Goal: Task Accomplishment & Management: Manage account settings

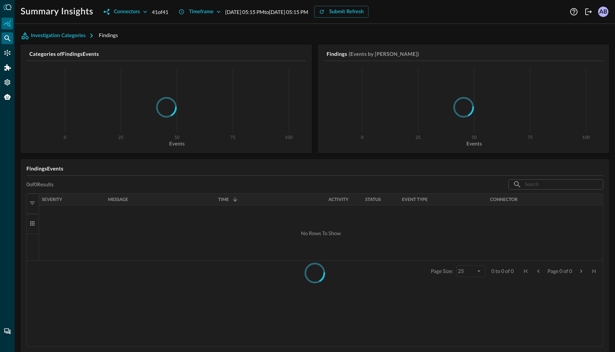
click at [10, 39] on icon "Federated Search" at bounding box center [7, 38] width 7 height 7
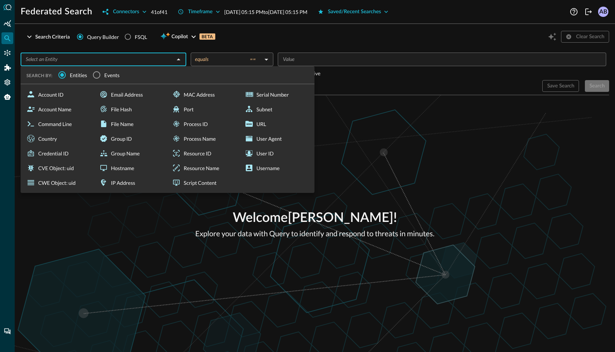
click at [64, 62] on input "text" at bounding box center [97, 59] width 149 height 9
click at [57, 40] on div "Search Criteria" at bounding box center [52, 36] width 35 height 9
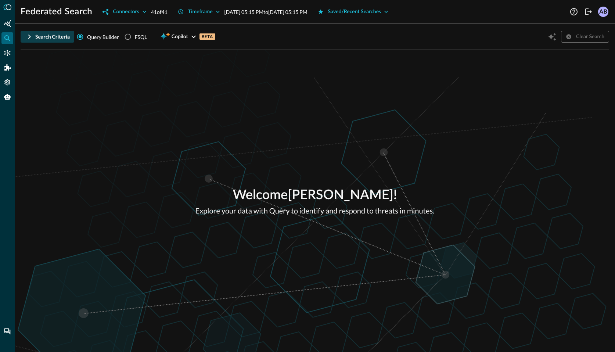
click at [52, 38] on div "Search Criteria" at bounding box center [52, 36] width 35 height 9
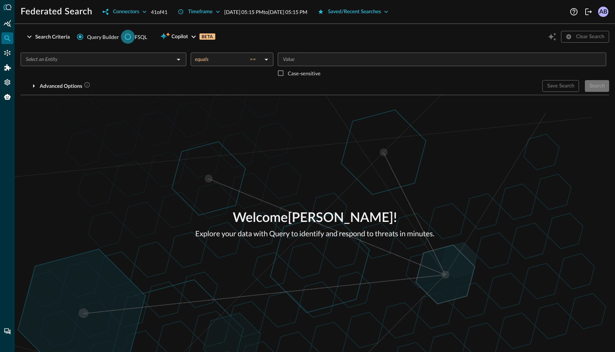
click at [128, 39] on input "FSQL" at bounding box center [128, 37] width 14 height 14
radio input "true"
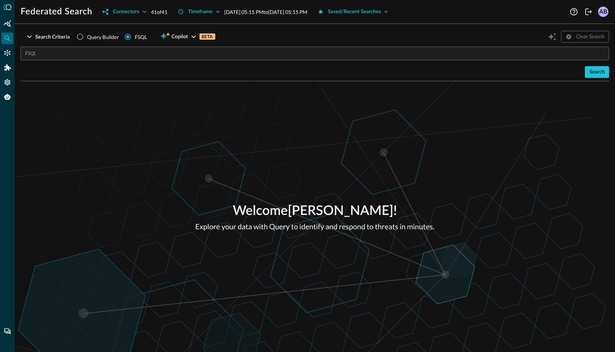
click at [116, 55] on input "text" at bounding box center [317, 54] width 584 height 14
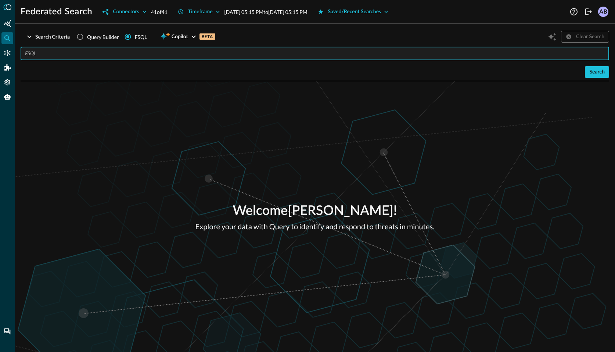
paste input "QUERY user_inventory.** AFTER 48 hours"
type input "QUERY user_inventory.** AFTER 48 hours"
click at [585, 73] on button "Search" at bounding box center [597, 72] width 24 height 12
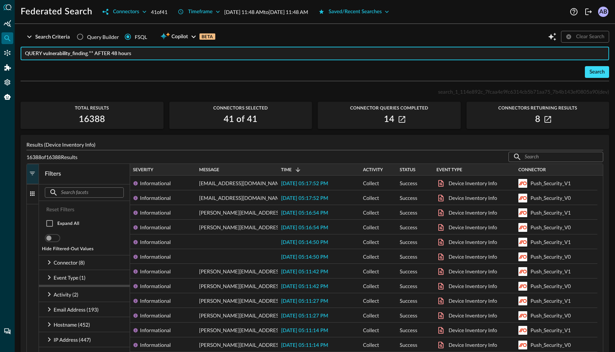
click at [585, 72] on button "Search" at bounding box center [597, 72] width 24 height 12
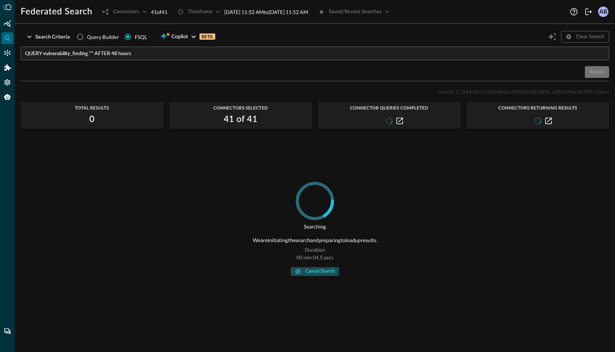
click at [313, 271] on div "cancel search" at bounding box center [319, 271] width 29 height 8
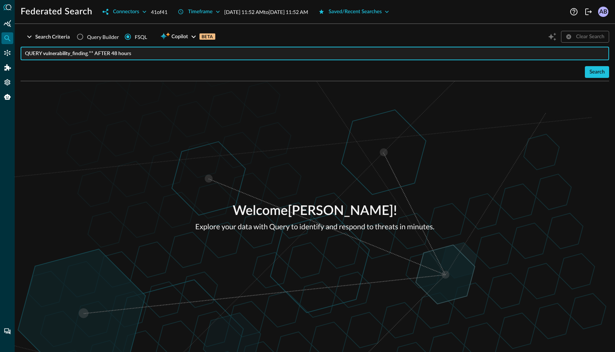
click at [117, 54] on input "QUERY vulnerability_finding.** AFTER 48 hours" at bounding box center [317, 54] width 584 height 14
drag, startPoint x: 140, startPoint y: 53, endPoint x: 114, endPoint y: 55, distance: 26.2
click at [114, 55] on input "QUERY vulnerability_finding.** AFTER 48 hours" at bounding box center [317, 54] width 584 height 14
click at [602, 77] on button "Search" at bounding box center [597, 72] width 24 height 12
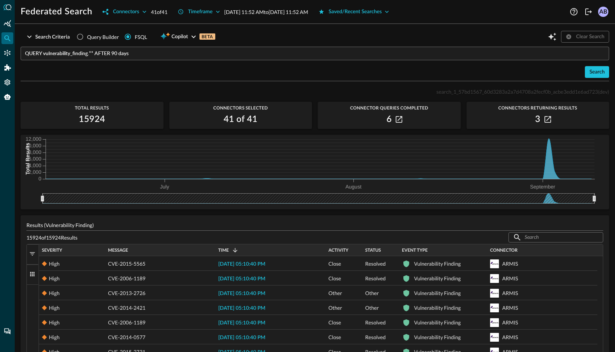
click at [65, 55] on input "QUERY vulnerability_finding.** AFTER 90 days" at bounding box center [317, 54] width 584 height 14
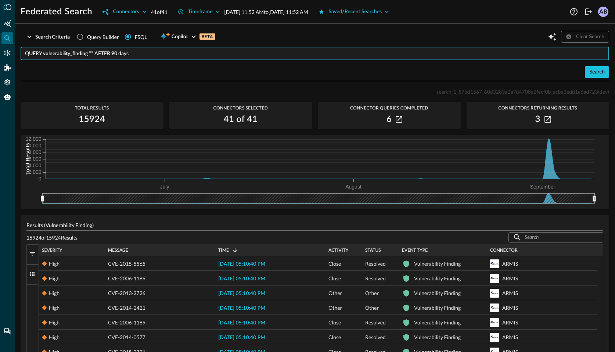
click at [65, 55] on input "QUERY vulnerability_finding.** AFTER 90 days" at bounding box center [317, 54] width 584 height 14
click at [589, 73] on div "Search" at bounding box center [596, 72] width 15 height 9
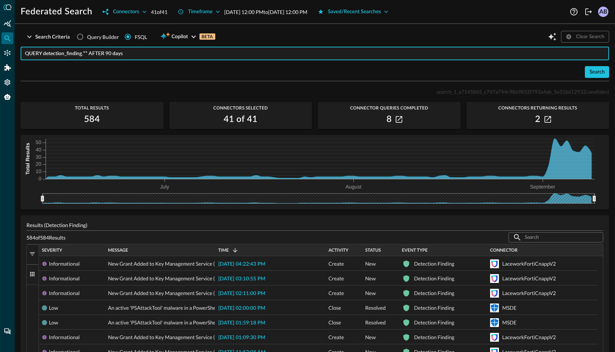
click at [69, 53] on input "QUERY detection_finding.** AFTER 90 days" at bounding box center [317, 54] width 584 height 14
click at [47, 54] on input "QUERY detection_finding.** AFTER 90 days" at bounding box center [317, 54] width 584 height 14
click at [60, 55] on input "QUERY detection_finding.** AFTER 90 days" at bounding box center [317, 54] width 584 height 14
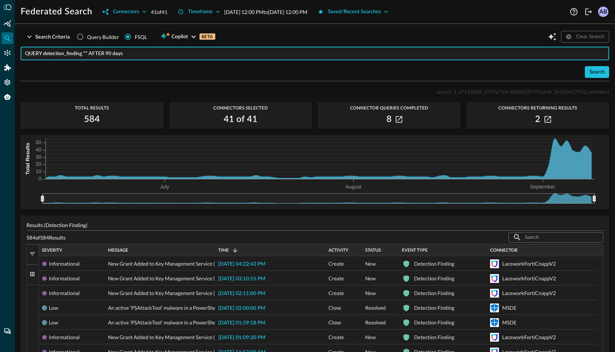
click at [60, 55] on input "QUERY detection_finding.** AFTER 90 days" at bounding box center [317, 54] width 584 height 14
click at [73, 55] on input "QUERY detection_finding.** AFTER 90 days" at bounding box center [317, 54] width 584 height 14
click at [589, 70] on div "Search" at bounding box center [596, 72] width 15 height 9
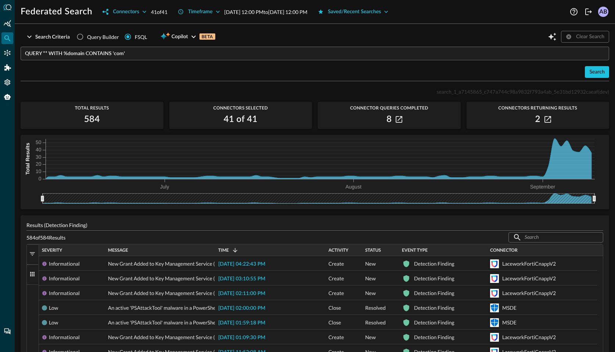
click at [174, 51] on input "QUERY ** WITH %domain CONTAINS 'com'" at bounding box center [317, 54] width 584 height 14
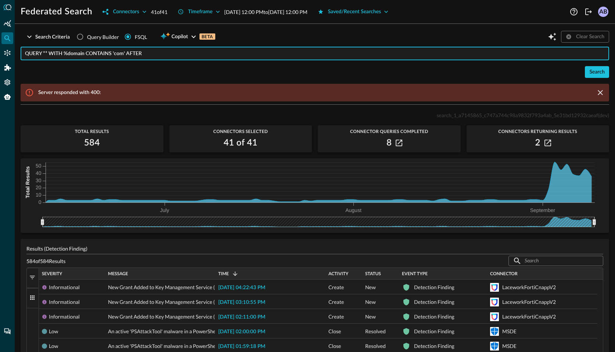
drag, startPoint x: 165, startPoint y: 53, endPoint x: 16, endPoint y: 54, distance: 148.7
click at [16, 54] on div "Search Criteria Query Builder FSQL Copilot BETA Clear Search QUERY ** WITH %dom…" at bounding box center [315, 191] width 600 height 322
paste input "WITH %domain = 'evil.com'"
type input "WITH %domain = 'evil.com'"
click at [589, 71] on div "Search" at bounding box center [596, 72] width 15 height 9
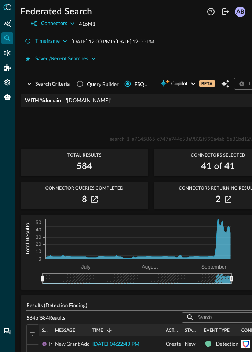
click at [252, 50] on div "Federated Search Connectors 41 of 41 Timeframe Jun 11, 2025 12:00 PM to Sep 09,…" at bounding box center [134, 32] width 238 height 65
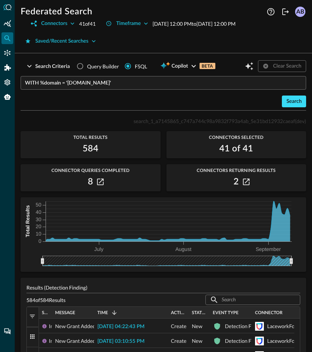
click at [291, 106] on div "Search" at bounding box center [293, 101] width 15 height 9
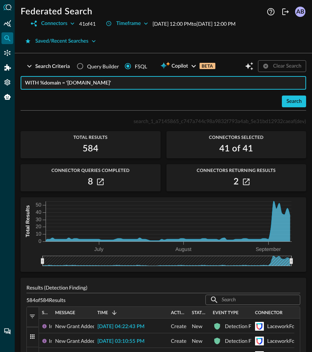
click at [25, 90] on input "WITH %domain = 'evil.com'" at bounding box center [165, 83] width 281 height 14
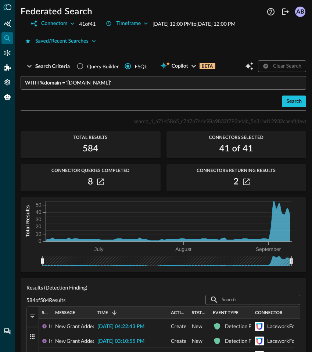
click at [24, 90] on div "WITH %domain = 'evil.com' ​" at bounding box center [163, 83] width 285 height 14
click at [285, 107] on button "Search" at bounding box center [294, 101] width 24 height 12
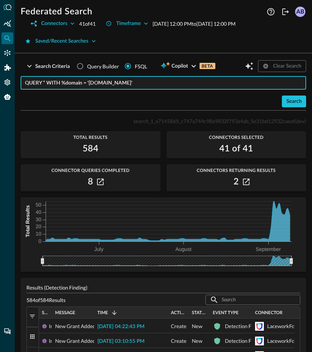
drag, startPoint x: 89, startPoint y: 100, endPoint x: 107, endPoint y: 101, distance: 17.7
click at [107, 90] on input "QUERY * WITH %domain = 'evil.com'" at bounding box center [165, 83] width 281 height 14
drag, startPoint x: 115, startPoint y: 98, endPoint x: 85, endPoint y: 101, distance: 29.8
click at [85, 90] on input "QUERY * WITH %domain = 'evil.com'" at bounding box center [165, 83] width 281 height 14
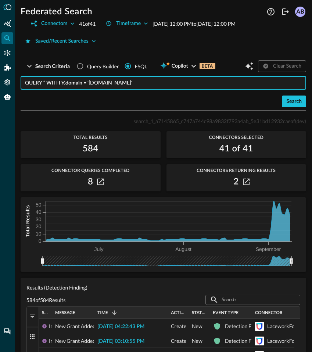
click at [80, 90] on input "QUERY * WITH %domain = 'evil.com'" at bounding box center [165, 83] width 281 height 14
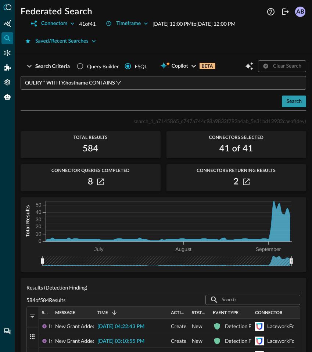
click at [282, 107] on button "Search" at bounding box center [294, 101] width 24 height 12
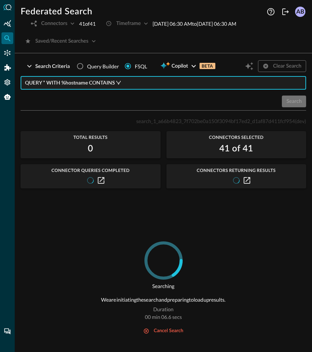
click at [145, 90] on input "QUERY * WITH %hostname CONTAINS 'v'" at bounding box center [165, 83] width 281 height 14
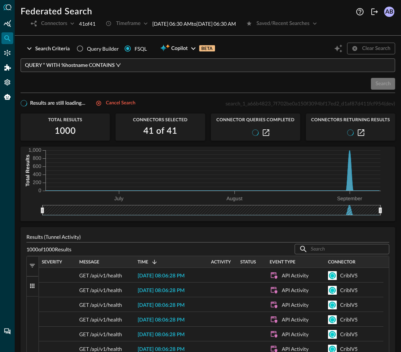
click at [126, 66] on input "QUERY * WITH %hostname CONTAINS 'v'" at bounding box center [210, 65] width 371 height 14
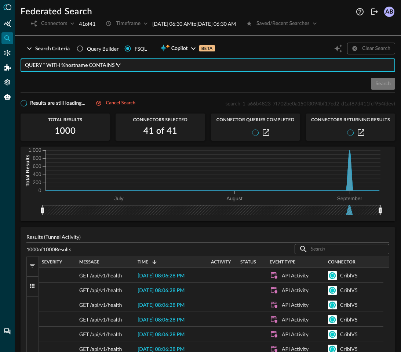
drag, startPoint x: 151, startPoint y: 66, endPoint x: 13, endPoint y: 58, distance: 138.7
click at [13, 58] on div "Federated Search Connectors 41 of 41 Timeframe Jun 11, 2025 06:30 AM to Sep 09,…" at bounding box center [200, 176] width 401 height 352
click at [119, 105] on div "Cancel search" at bounding box center [120, 103] width 29 height 8
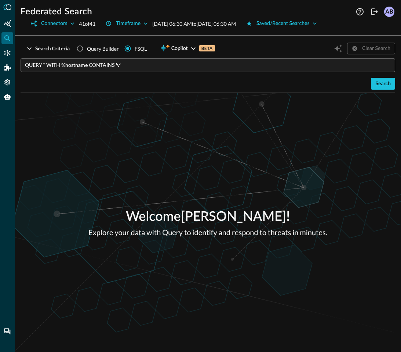
click at [77, 65] on input "QUERY * WITH %hostname CONTAINS 'v'" at bounding box center [210, 65] width 371 height 14
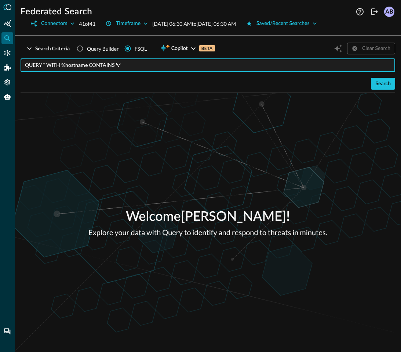
click at [77, 65] on input "QUERY * WITH %hostname CONTAINS 'v'" at bounding box center [210, 65] width 371 height 14
click at [110, 65] on input "QUERY * WITH %email CONTAINS 'v'" at bounding box center [210, 65] width 371 height 14
click at [207, 64] on input "QUERY * WITH %email CONTAINS 'com'" at bounding box center [210, 65] width 371 height 14
paste input "2025-03-17"
drag, startPoint x: 380, startPoint y: 79, endPoint x: 363, endPoint y: 107, distance: 33.1
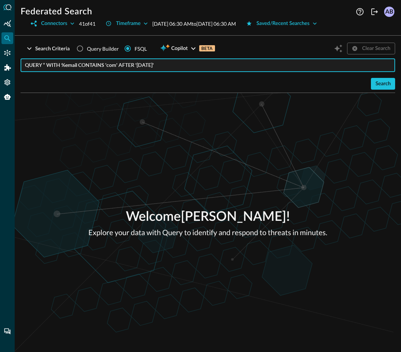
click at [311, 78] on button "Search" at bounding box center [383, 84] width 24 height 12
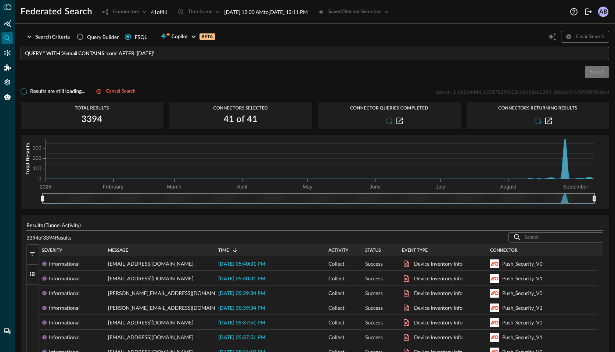
click at [311, 80] on div "Search Criteria Query Builder FSQL Copilot BETA Clear Search QUERY * WITH %emai…" at bounding box center [315, 55] width 588 height 51
click at [111, 94] on div "Cancel search" at bounding box center [120, 91] width 29 height 8
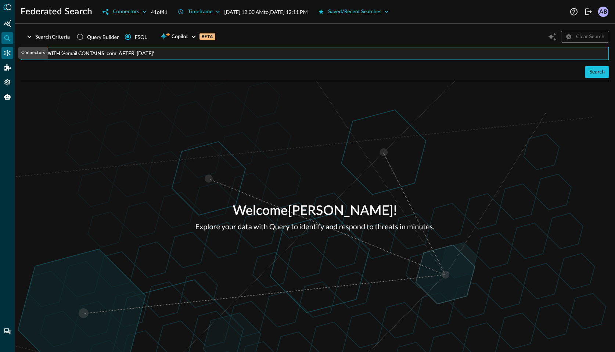
drag, startPoint x: 175, startPoint y: 53, endPoint x: 4, endPoint y: 53, distance: 170.7
click at [4, 53] on div "Federated Search Connectors 41 of 41 Timeframe Jan 01, 2025 12:00 AM to Sep 09,…" at bounding box center [307, 176] width 615 height 352
click at [311, 75] on button "Search" at bounding box center [597, 72] width 24 height 12
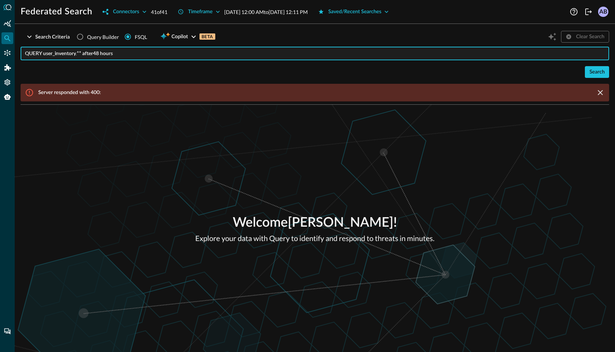
drag, startPoint x: 94, startPoint y: 53, endPoint x: 84, endPoint y: 54, distance: 10.3
click at [84, 54] on input "QUERY user_inventory.** after48 hours" at bounding box center [317, 54] width 584 height 14
type input "QUERY user_inventory.** AFTER 48 hours"
click at [311, 71] on button "Search" at bounding box center [597, 72] width 24 height 12
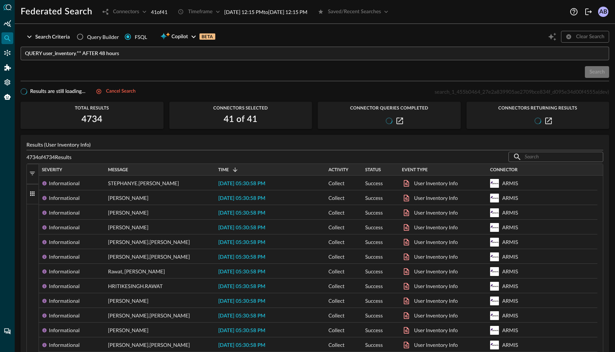
click at [32, 173] on span "button" at bounding box center [32, 173] width 7 height 7
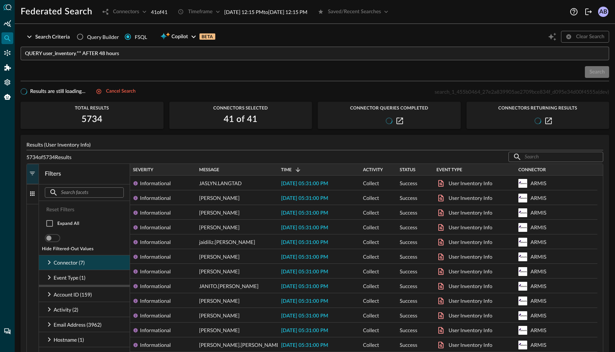
click at [48, 261] on icon at bounding box center [49, 262] width 9 height 9
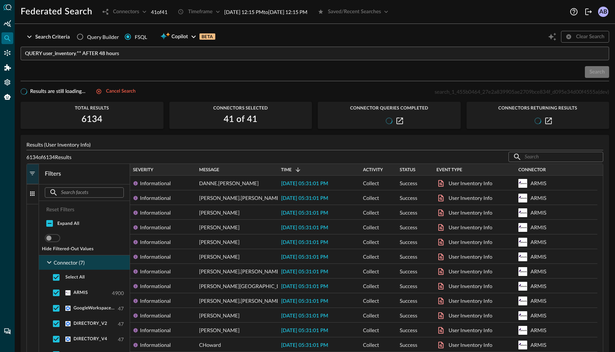
scroll to position [44, 0]
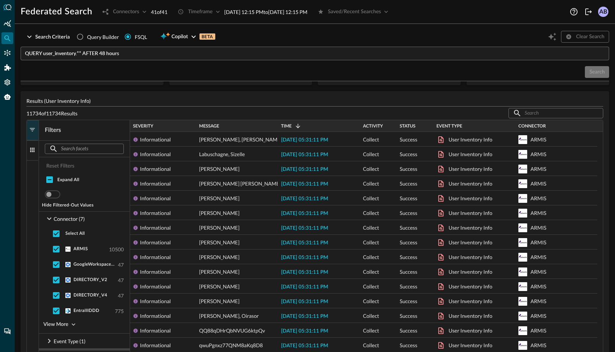
click at [121, 101] on p "Results (User Inventory Info)" at bounding box center [314, 101] width 577 height 8
click at [116, 97] on p "Results (User Inventory Info)" at bounding box center [314, 101] width 577 height 8
click at [154, 76] on div "Search" at bounding box center [315, 72] width 588 height 12
click at [30, 129] on span "button" at bounding box center [32, 129] width 7 height 7
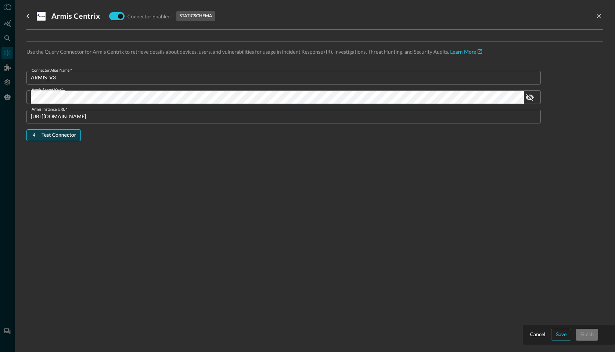
click at [71, 134] on div "Test Connector" at bounding box center [58, 135] width 35 height 9
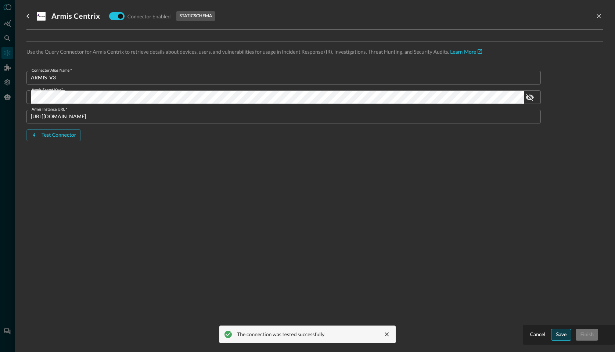
click at [564, 336] on div "Save" at bounding box center [561, 334] width 11 height 9
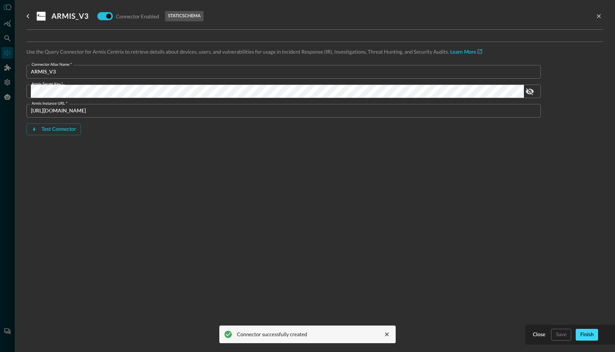
click at [594, 329] on button "Finish" at bounding box center [586, 335] width 22 height 12
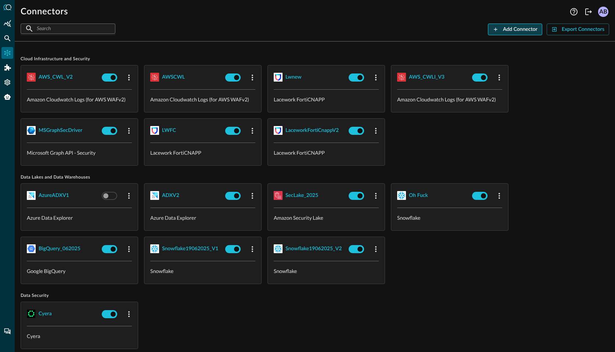
click at [506, 26] on div "Add Connector" at bounding box center [520, 29] width 35 height 9
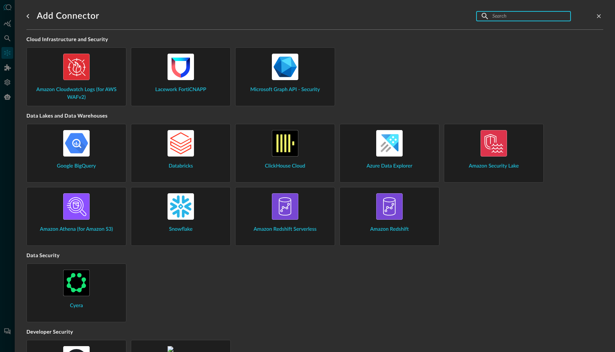
click at [496, 16] on input "text" at bounding box center [523, 16] width 62 height 14
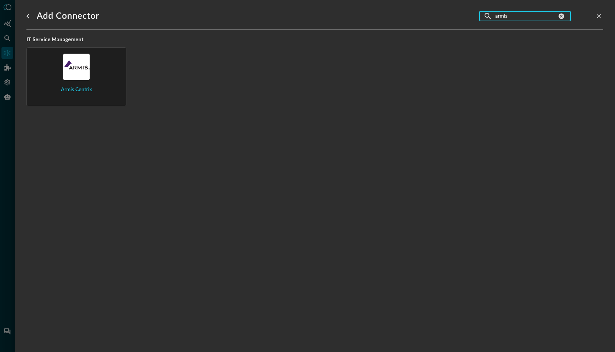
type input "armis"
click at [100, 79] on div "Armis Centrix" at bounding box center [76, 74] width 87 height 40
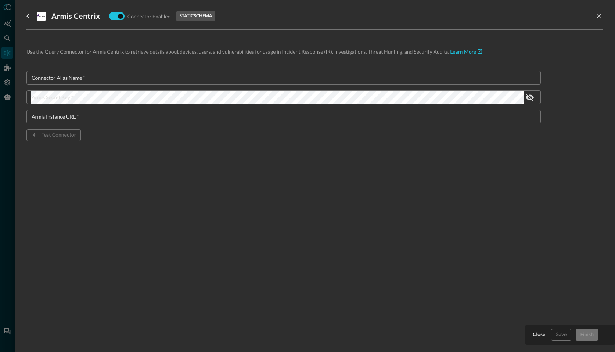
click at [79, 73] on input "Connector Alias Name   *" at bounding box center [286, 78] width 510 height 14
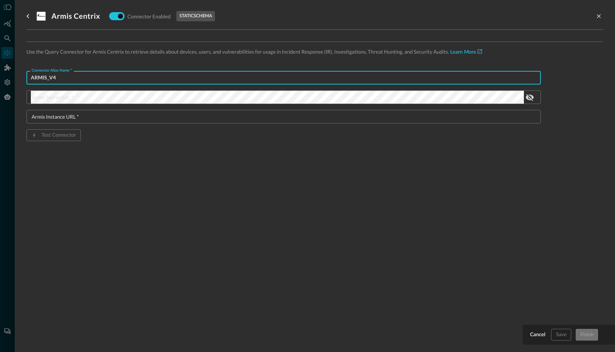
type input "ARMIS_V4"
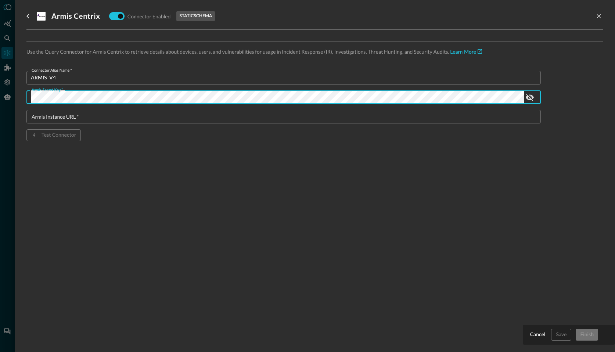
click at [53, 119] on input "Armis Instance URL   *" at bounding box center [286, 117] width 510 height 14
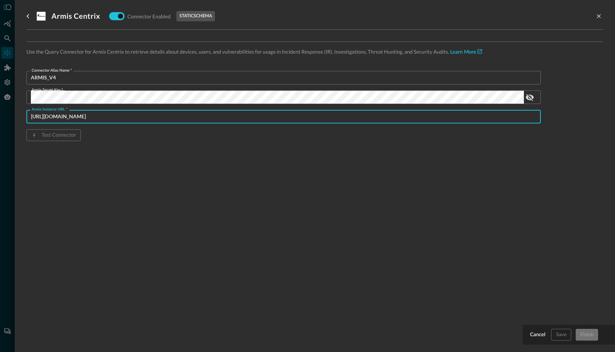
type input "https://sonesta.armis.com"
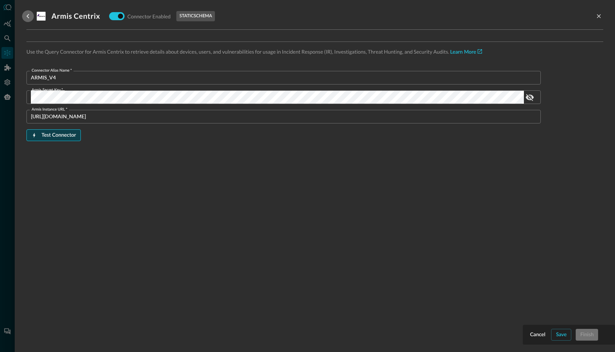
click at [39, 133] on button "Test Connector" at bounding box center [53, 135] width 54 height 12
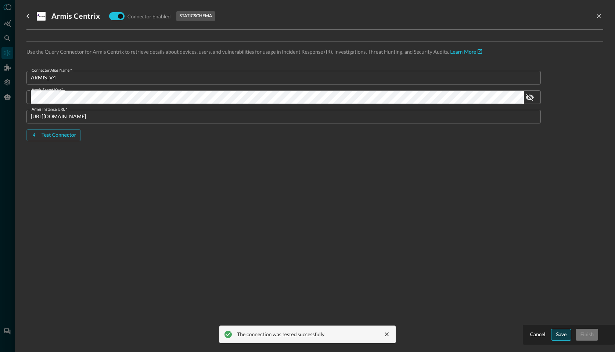
click at [557, 334] on div "Save" at bounding box center [561, 334] width 11 height 9
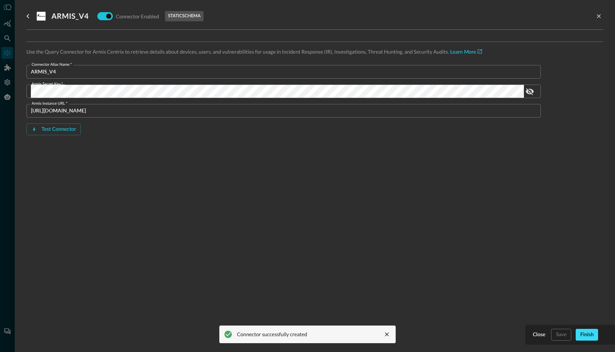
click at [594, 335] on button "Finish" at bounding box center [586, 335] width 22 height 12
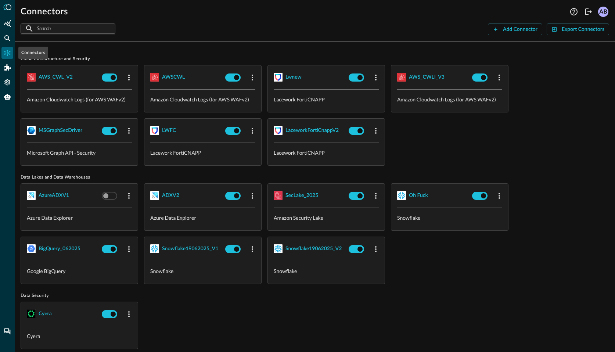
click at [6, 51] on icon "Connectors" at bounding box center [7, 52] width 7 height 7
click at [7, 39] on icon "Federated Search" at bounding box center [7, 38] width 7 height 7
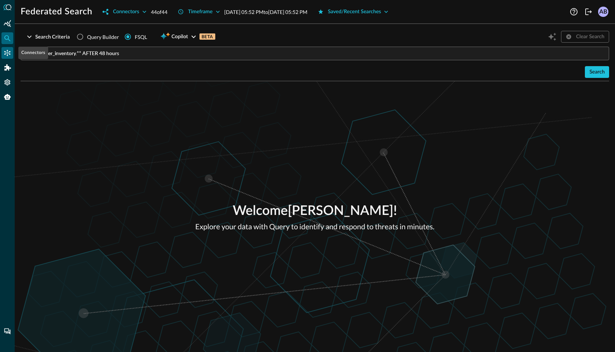
click at [6, 50] on icon "Connectors" at bounding box center [7, 52] width 7 height 7
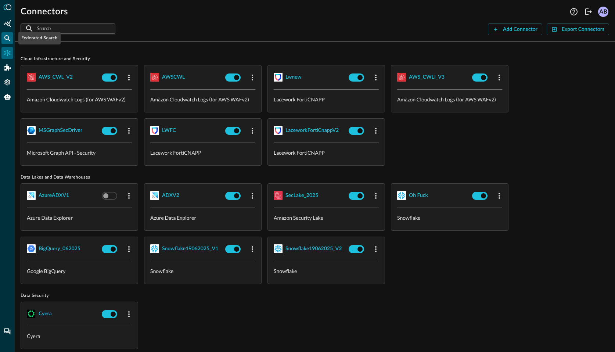
click at [7, 40] on icon "Federated Search" at bounding box center [7, 38] width 7 height 7
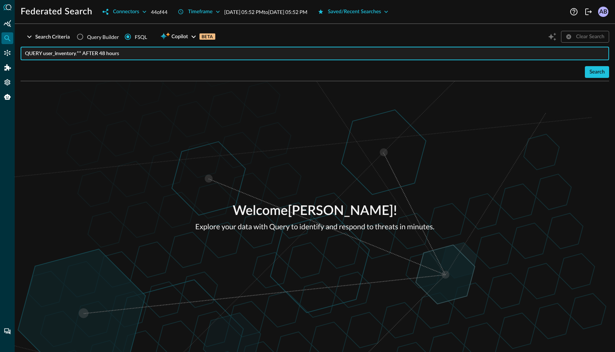
click at [143, 57] on input "QUERY user_inventory.** AFTER 48 hours" at bounding box center [317, 54] width 584 height 14
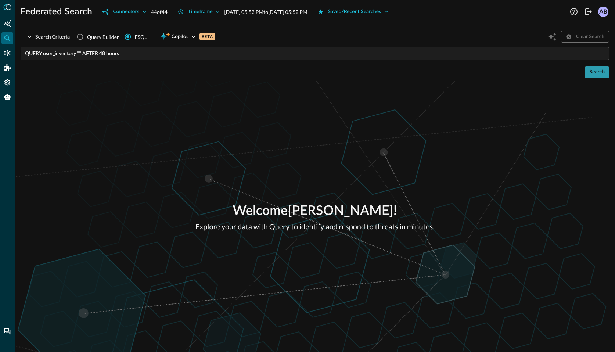
click at [597, 72] on div "Search" at bounding box center [596, 72] width 15 height 9
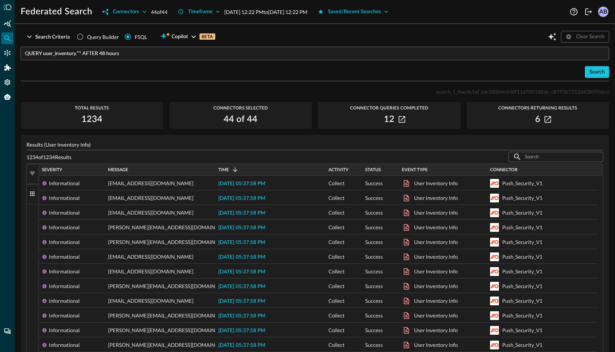
click at [29, 173] on span "button" at bounding box center [32, 173] width 7 height 7
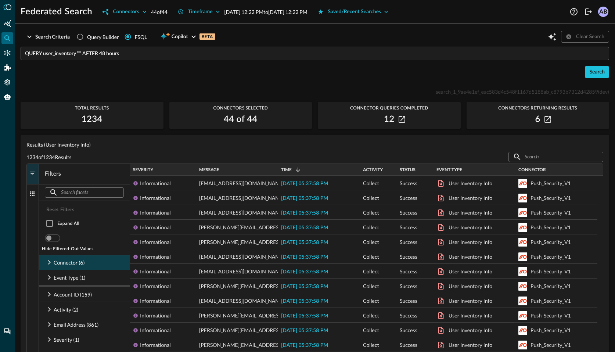
click at [57, 264] on p "Connector (6)" at bounding box center [69, 263] width 31 height 8
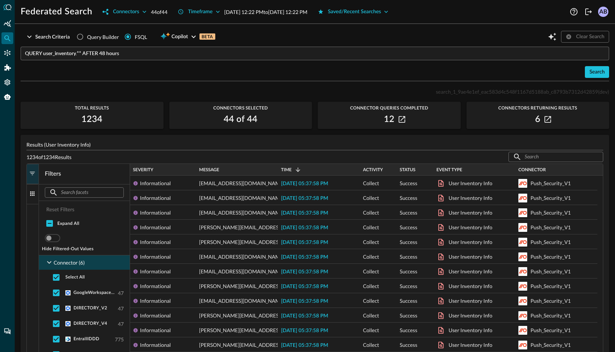
scroll to position [85, 0]
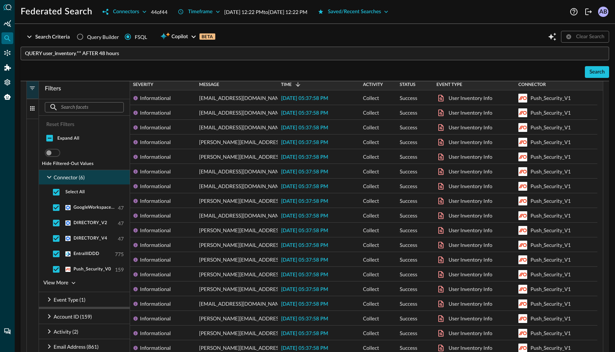
click at [51, 176] on icon at bounding box center [49, 177] width 9 height 9
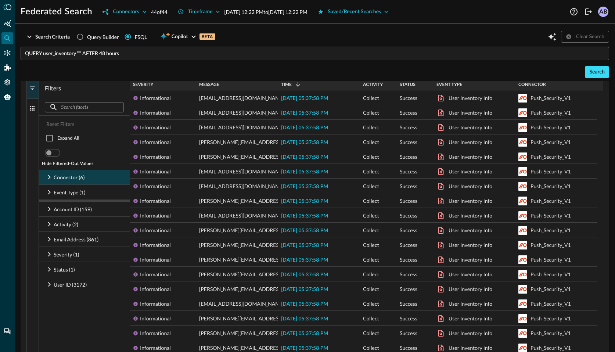
click at [593, 72] on div "Search" at bounding box center [596, 72] width 15 height 9
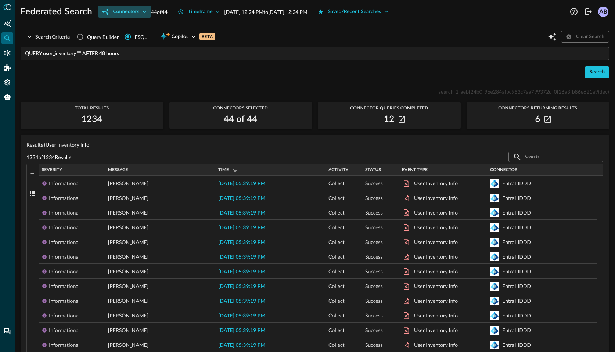
click at [131, 11] on div "Connectors" at bounding box center [126, 11] width 26 height 9
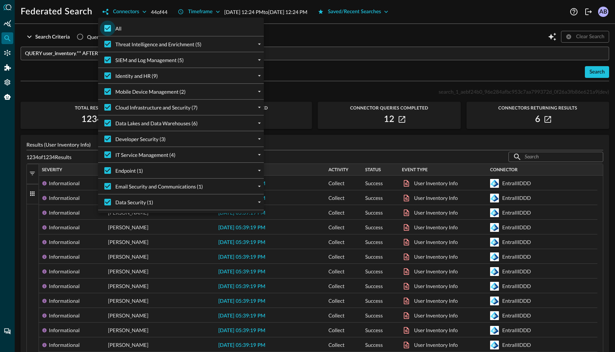
click at [112, 25] on input "All" at bounding box center [107, 28] width 15 height 15
checkbox input "false"
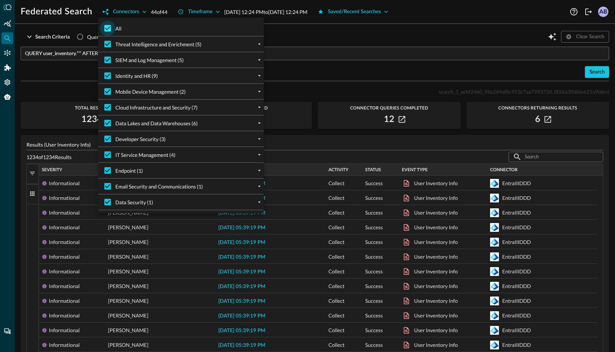
checkbox input "false"
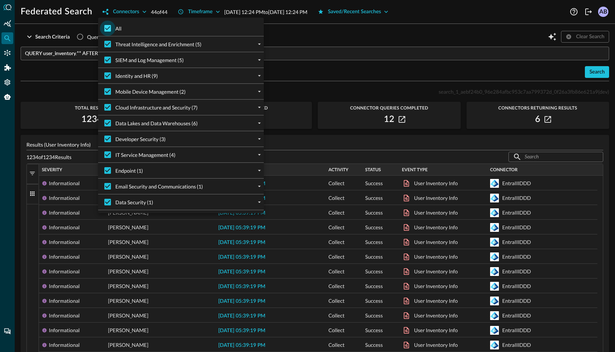
checkbox input "false"
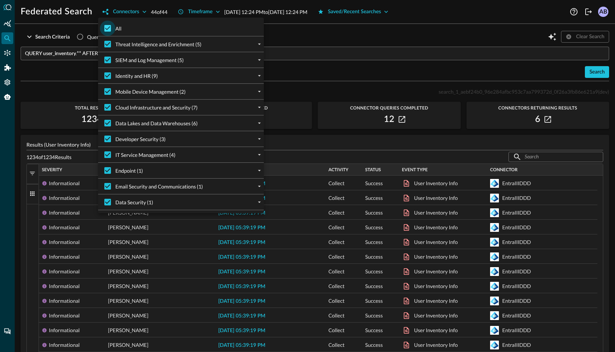
checkbox input "false"
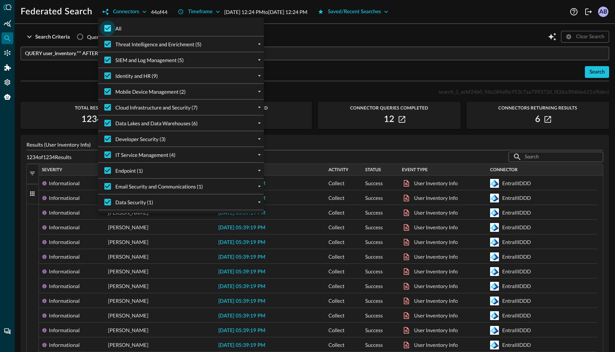
checkbox input "false"
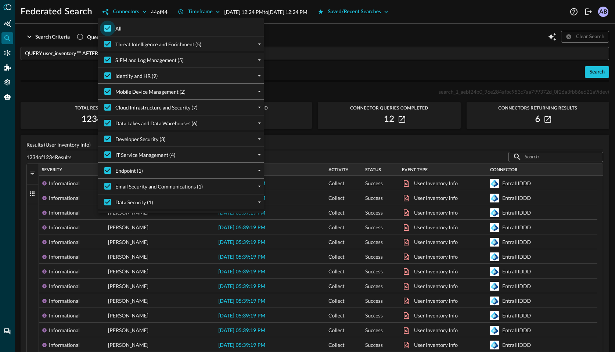
checkbox input "false"
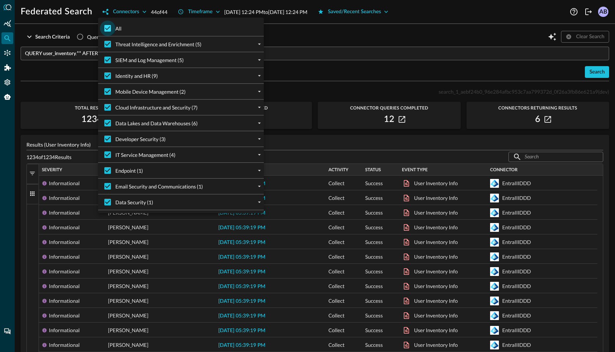
checkbox input "false"
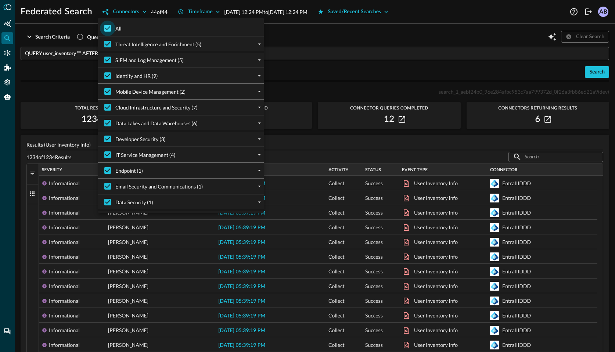
checkbox input "false"
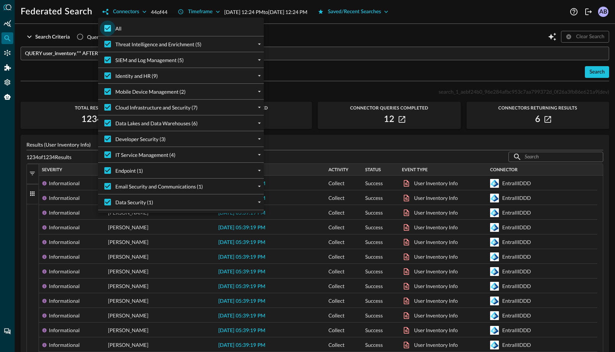
checkbox input "false"
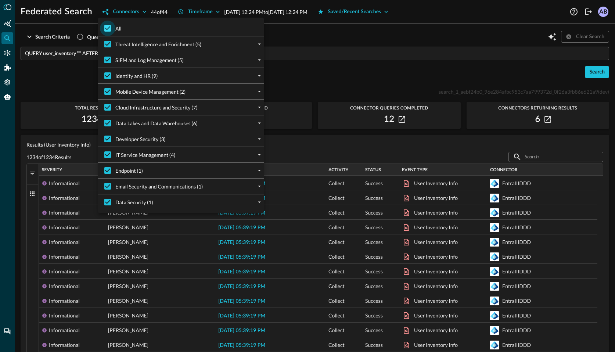
checkbox input "false"
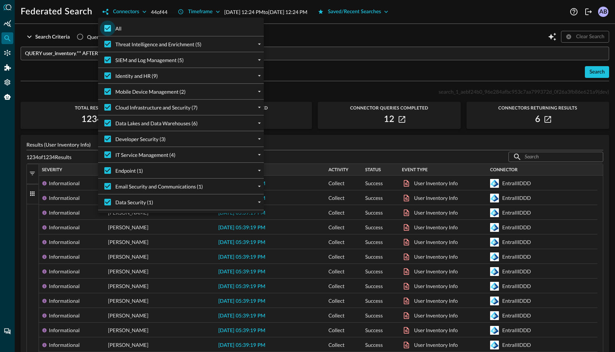
checkbox input "false"
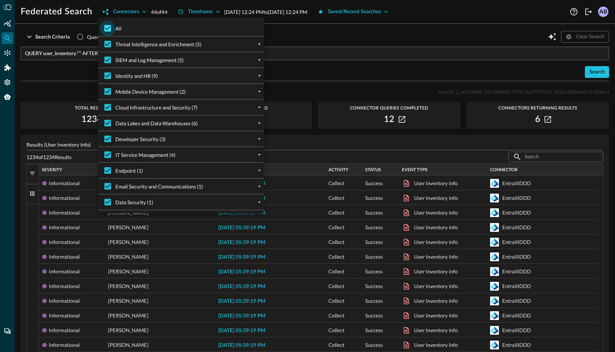
checkbox input "false"
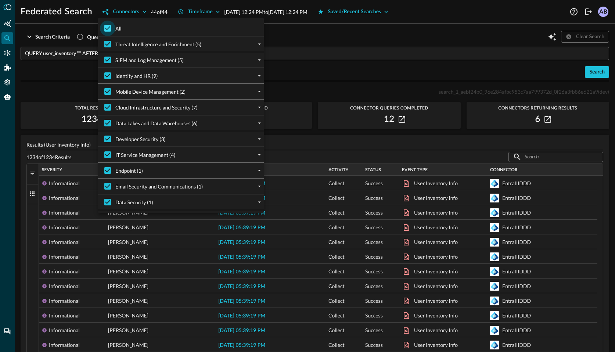
checkbox input "false"
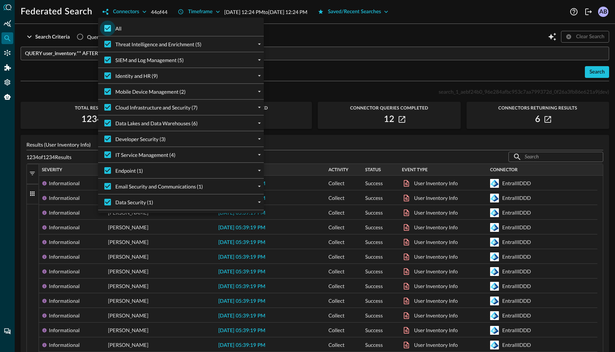
checkbox input "false"
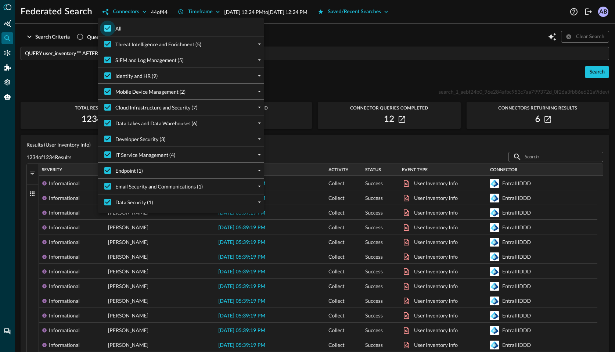
checkbox input "false"
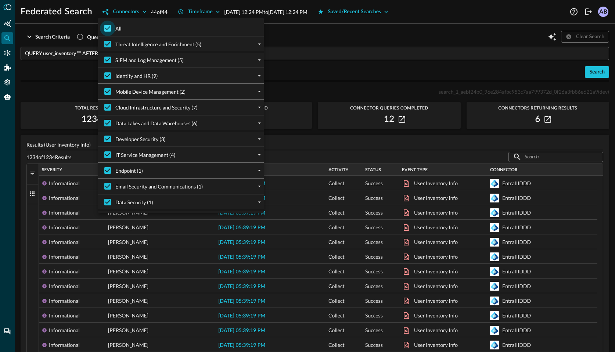
checkbox input "false"
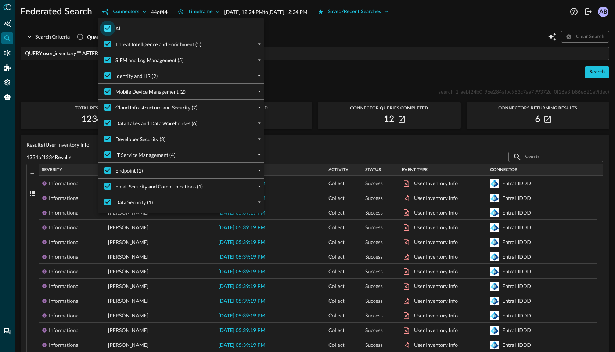
checkbox input "false"
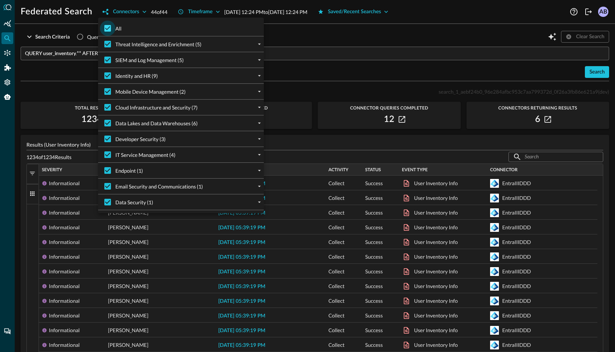
checkbox input "false"
click at [260, 154] on icon "expand" at bounding box center [259, 154] width 7 height 7
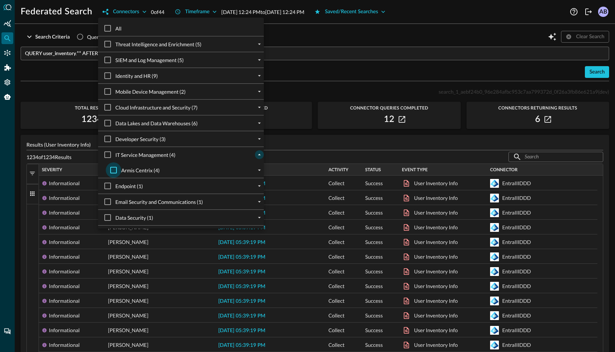
click at [117, 171] on input "Armis Centrix (4)" at bounding box center [113, 169] width 15 height 15
checkbox input "true"
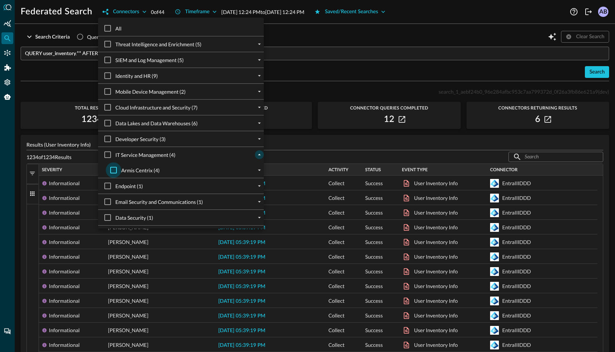
checkbox input "true"
click at [260, 169] on icon "expand" at bounding box center [259, 170] width 7 height 7
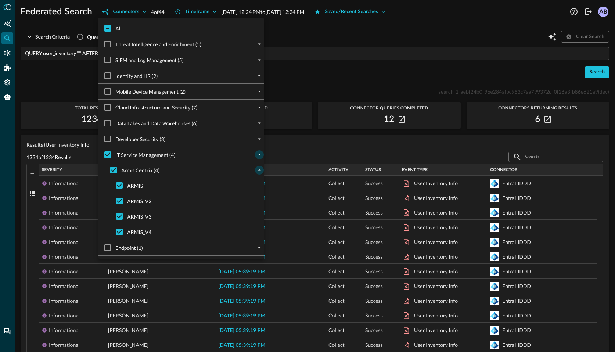
click at [314, 82] on div at bounding box center [307, 176] width 615 height 352
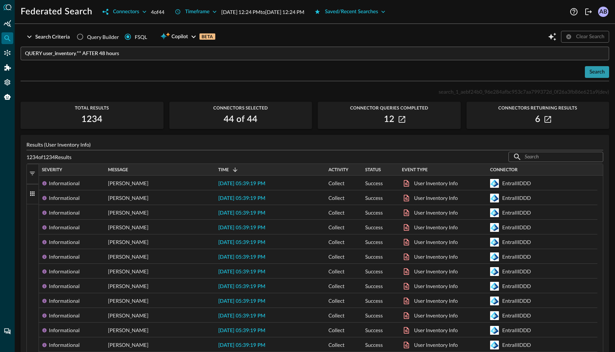
click at [589, 71] on div "Search" at bounding box center [596, 72] width 15 height 9
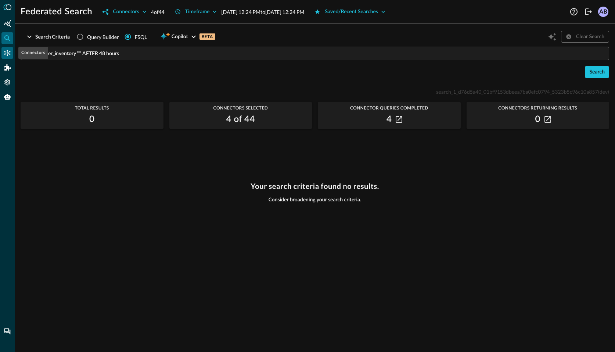
click at [7, 54] on icon "Connectors" at bounding box center [7, 52] width 7 height 7
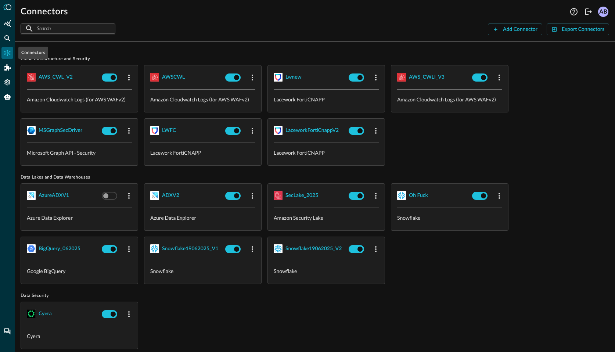
click at [9, 55] on icon "Connectors" at bounding box center [7, 52] width 7 height 7
click at [7, 85] on icon "Settings" at bounding box center [7, 82] width 6 height 6
click at [7, 55] on icon "Connectors" at bounding box center [7, 53] width 6 height 6
click at [8, 41] on icon "Federated Search" at bounding box center [7, 38] width 7 height 7
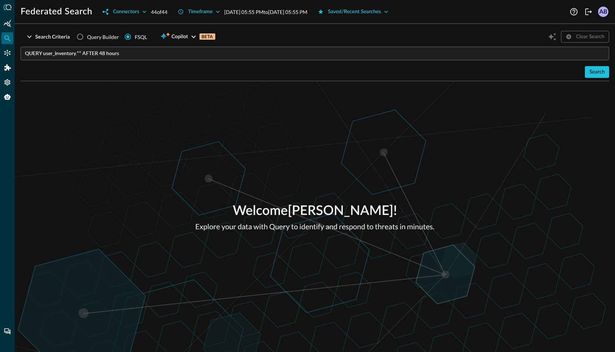
drag, startPoint x: 133, startPoint y: 53, endPoint x: 109, endPoint y: 53, distance: 23.5
click at [128, 53] on input "QUERY user_inventory.** AFTER 48 hours" at bounding box center [317, 54] width 584 height 14
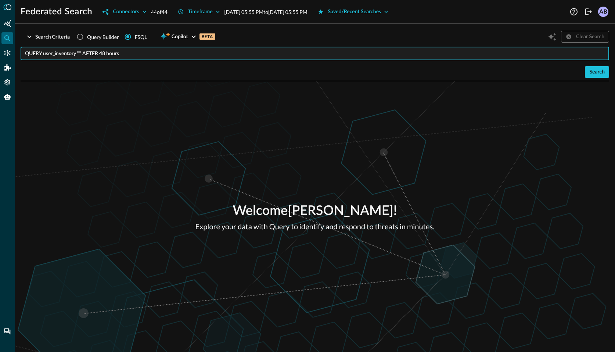
drag, startPoint x: 78, startPoint y: 52, endPoint x: 65, endPoint y: 52, distance: 13.2
click at [65, 52] on input "QUERY user_inventory.** AFTER 48 hours" at bounding box center [317, 54] width 584 height 14
click at [62, 53] on input "QUERY user_inventory.** AFTER 48 hours" at bounding box center [317, 54] width 584 height 14
type input "QUERY inventory_info.** AFTER 48 hours"
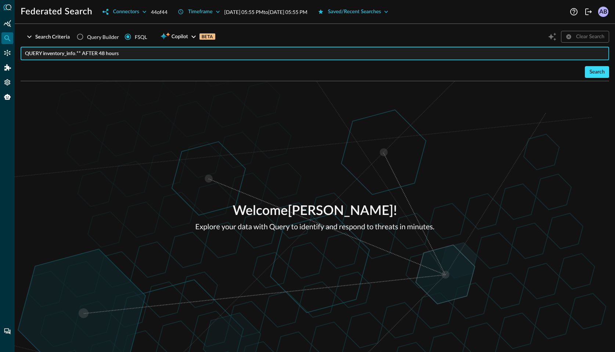
click at [596, 72] on div "Search" at bounding box center [596, 72] width 15 height 9
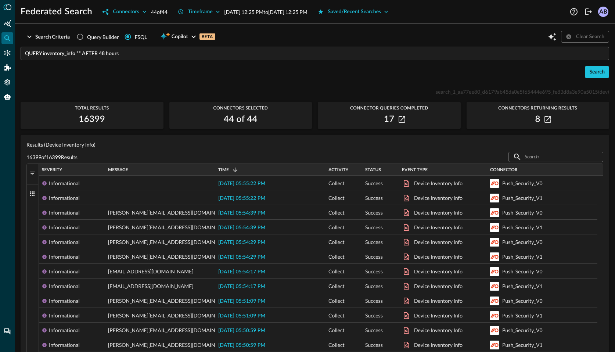
click at [33, 170] on span "button" at bounding box center [32, 173] width 7 height 7
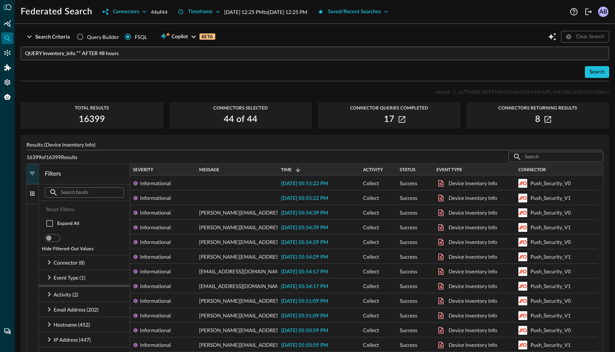
scroll to position [123, 0]
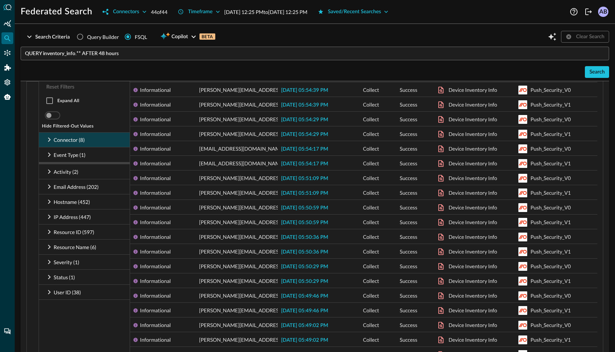
click at [61, 141] on p "Connector (8)" at bounding box center [69, 140] width 31 height 8
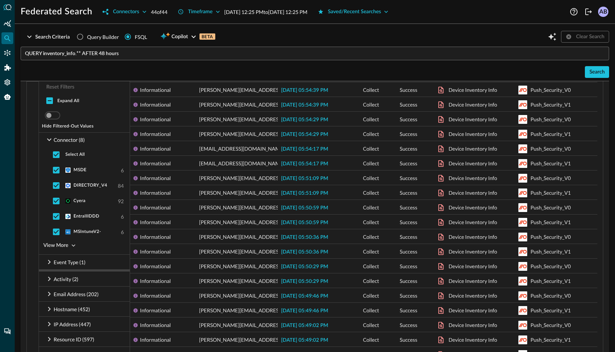
scroll to position [203, 0]
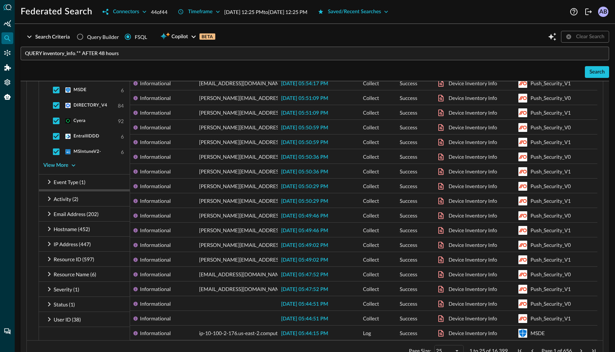
click at [66, 166] on div "View More" at bounding box center [55, 165] width 25 height 9
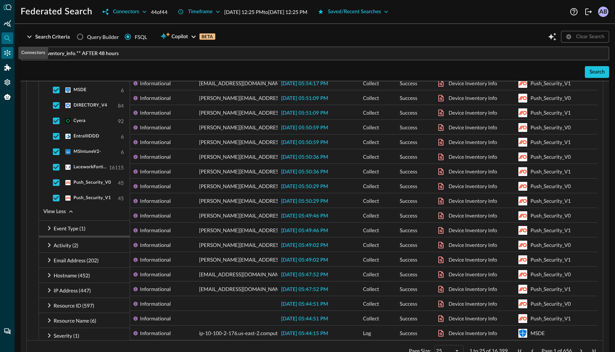
click at [11, 53] on icon "Connectors" at bounding box center [7, 52] width 7 height 7
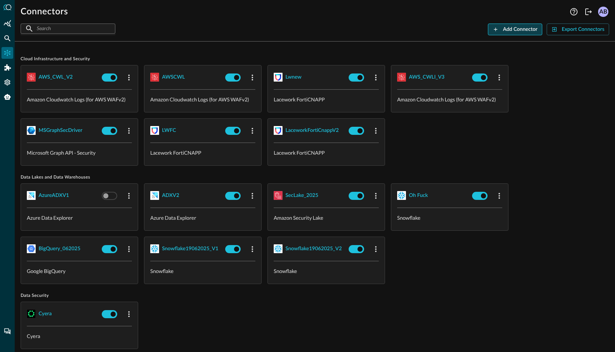
click at [514, 29] on div "Add Connector" at bounding box center [520, 29] width 35 height 9
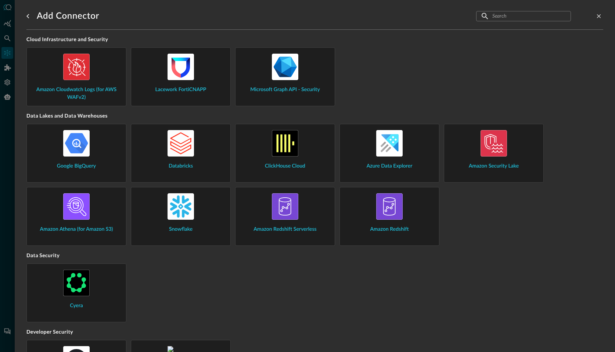
click at [492, 19] on input "text" at bounding box center [523, 16] width 62 height 14
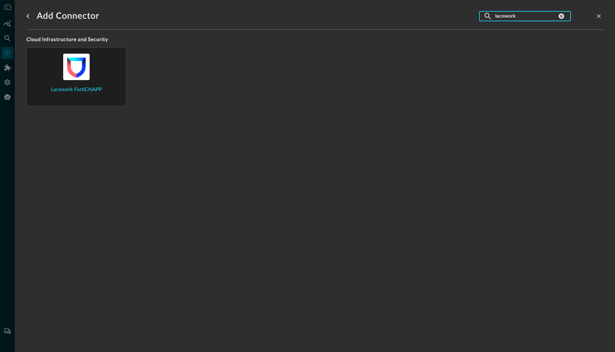
type input "lacework"
click at [97, 86] on span "Lacework FortiCNAPP" at bounding box center [76, 90] width 51 height 8
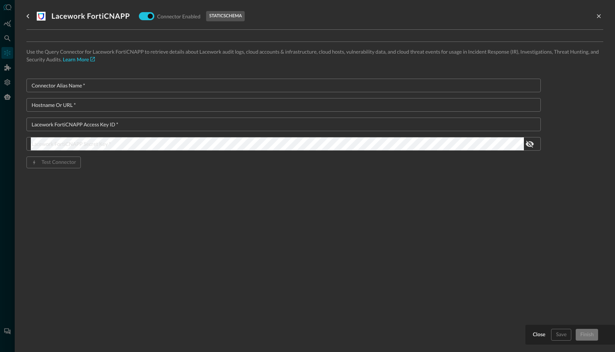
click at [99, 80] on input "Connector Alias Name   *" at bounding box center [286, 86] width 510 height 14
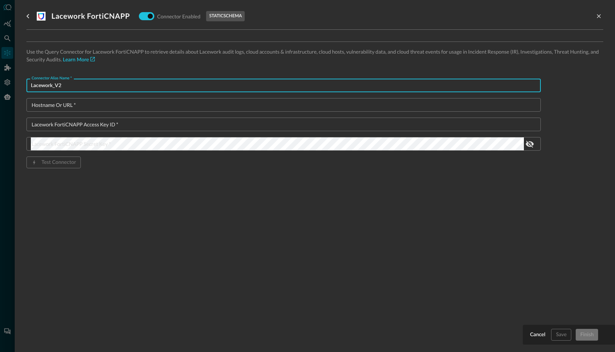
type input "Lacework_V2"
click at [66, 105] on input "Hostname or URL   *" at bounding box center [286, 105] width 510 height 14
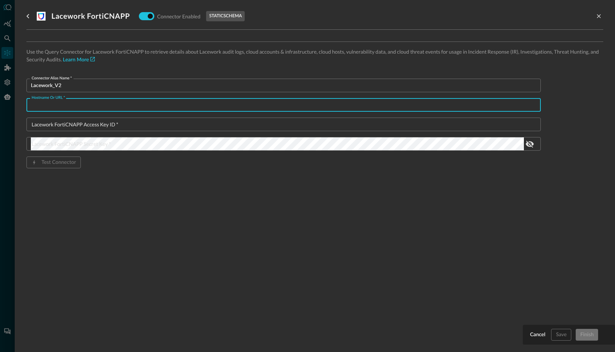
click at [64, 103] on input "Hostname or URL   *" at bounding box center [286, 105] width 510 height 14
paste input "avant.lacework.net"
type input "avant.lacework.net"
click at [90, 122] on div "Lacework FortiCNAPP Access Key ID   * Lacework FortiCNAPP Access Key ID   *" at bounding box center [283, 125] width 514 height 14
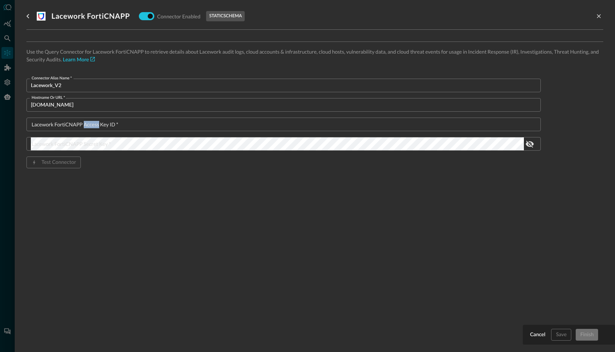
click at [90, 122] on div "Lacework FortiCNAPP Access Key ID   * Lacework FortiCNAPP Access Key ID   *" at bounding box center [283, 125] width 514 height 14
click at [85, 123] on input "Lacework FortiCNAPP Access Key ID   *" at bounding box center [286, 125] width 510 height 14
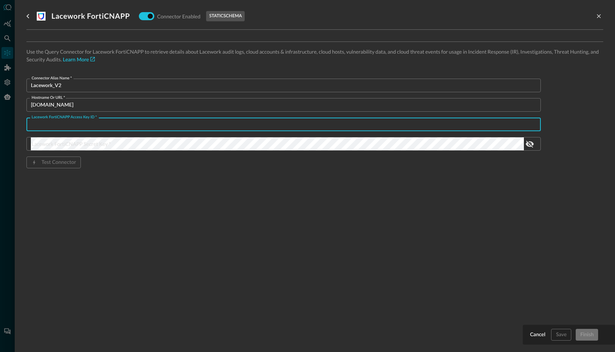
paste input "AVANT376_ECF3BD2F4045ECBFCA3F54C73FAF38CC7B81367AC49B6CE"
type input "AVANT376_ECF3BD2F4045ECBFCA3F54C73FAF38CC7B81367AC49B6CE"
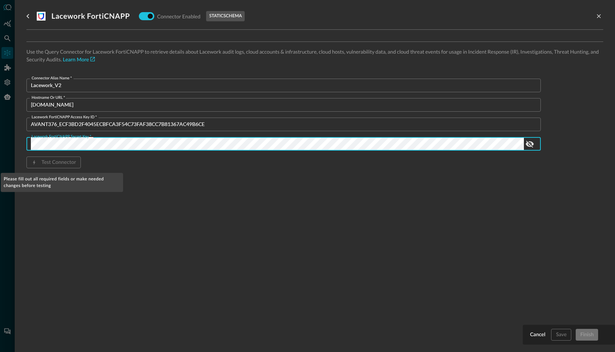
click at [56, 193] on div "Use the Query Connector for Lacework FortiCNAPP to retrieve details about Lacew…" at bounding box center [314, 117] width 577 height 174
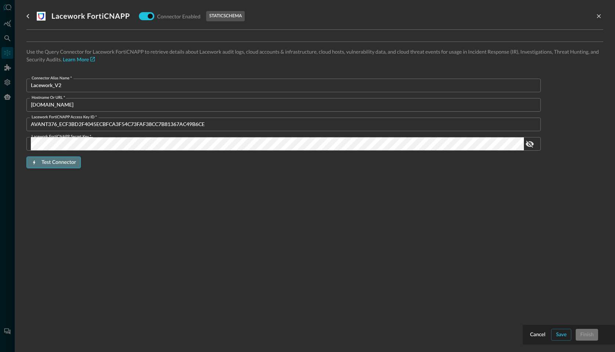
click at [57, 166] on div "Test Connector" at bounding box center [58, 162] width 35 height 9
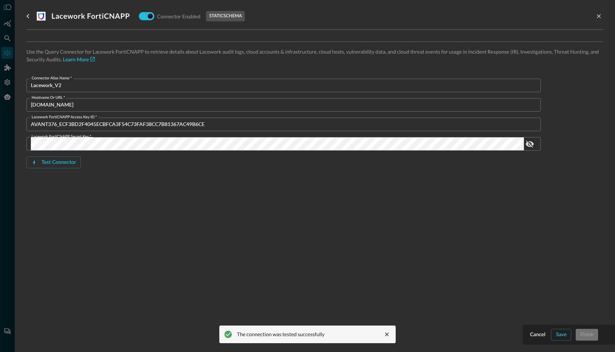
click at [565, 337] on div "Save" at bounding box center [561, 334] width 11 height 9
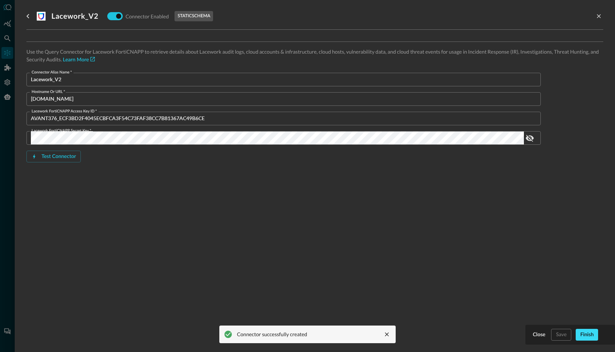
click at [593, 336] on button "Finish" at bounding box center [586, 335] width 22 height 12
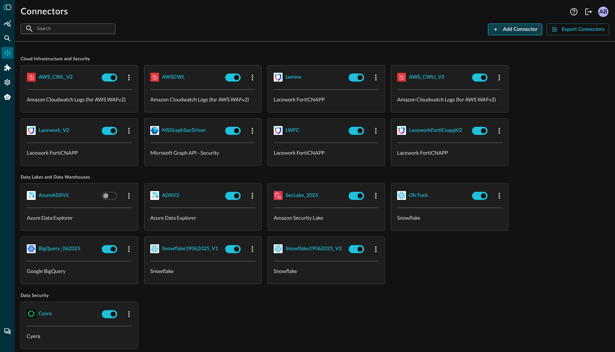
click at [516, 30] on div "Add Connector" at bounding box center [520, 29] width 35 height 9
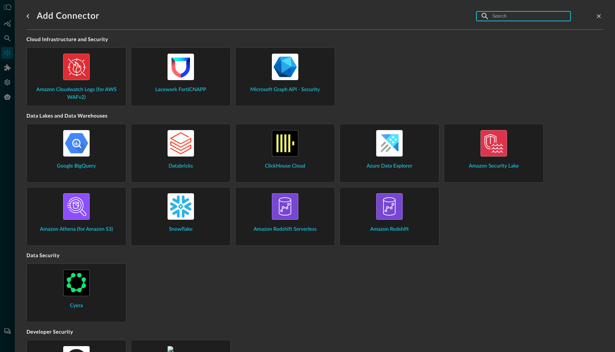
click at [501, 17] on input "text" at bounding box center [523, 16] width 62 height 14
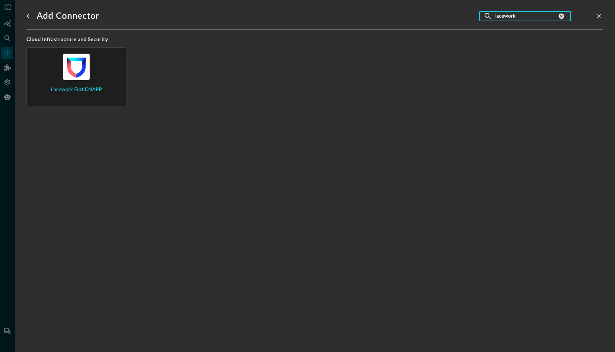
type input "lacework"
click at [85, 86] on span "Lacework FortiCNAPP" at bounding box center [76, 90] width 51 height 8
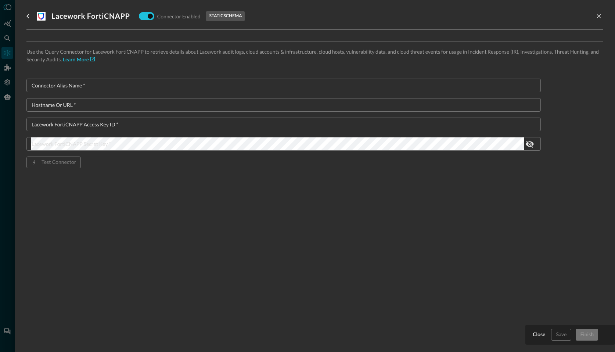
click at [84, 83] on input "Connector Alias Name   *" at bounding box center [286, 86] width 510 height 14
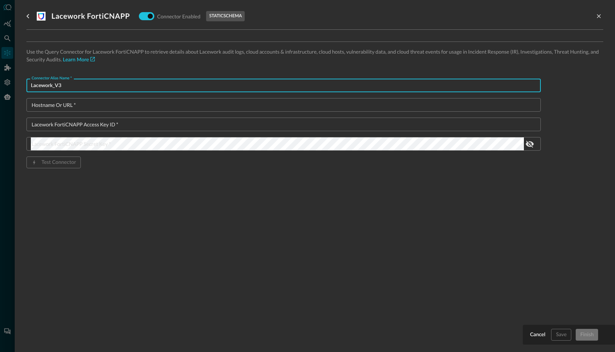
type input "Lacework_V3"
click at [72, 102] on input "Hostname or URL   *" at bounding box center [286, 105] width 510 height 14
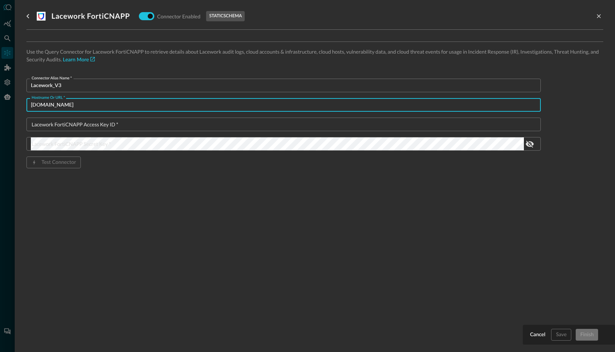
type input "avant.lacework.net"
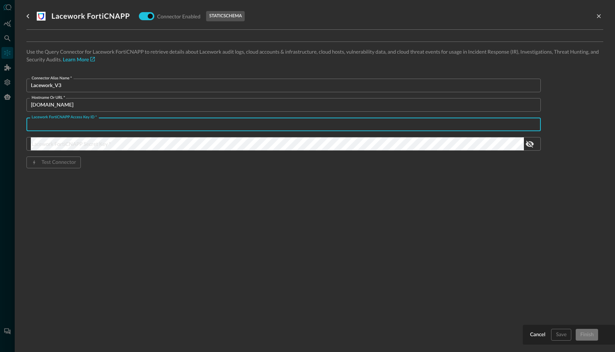
click at [47, 124] on input "Lacework FortiCNAPP Access Key ID   *" at bounding box center [286, 125] width 510 height 14
paste input "AVANT376_ECF3BD2F4045ECBFCA3F54C73FAF38CC7B81367AC49B6CE"
type input "AVANT376_ECF3BD2F4045ECBFCA3F54C73FAF38CC7B81367AC49B6CE"
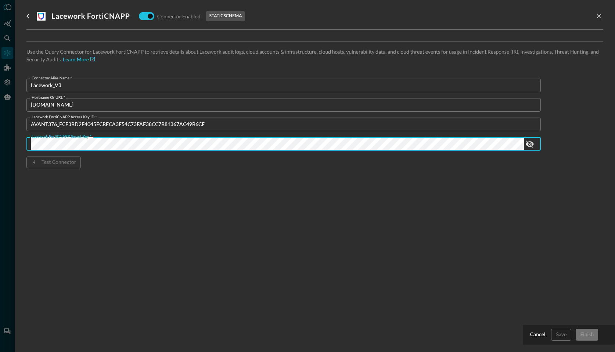
click at [32, 197] on div "Use the Query Connector for Lacework FortiCNAPP to retrieve details about Lacew…" at bounding box center [314, 117] width 577 height 174
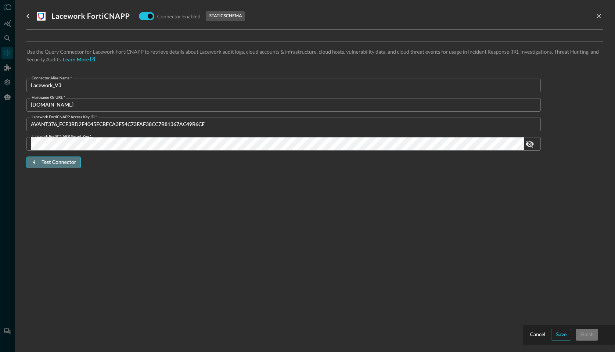
click at [44, 165] on div "Test Connector" at bounding box center [58, 162] width 35 height 9
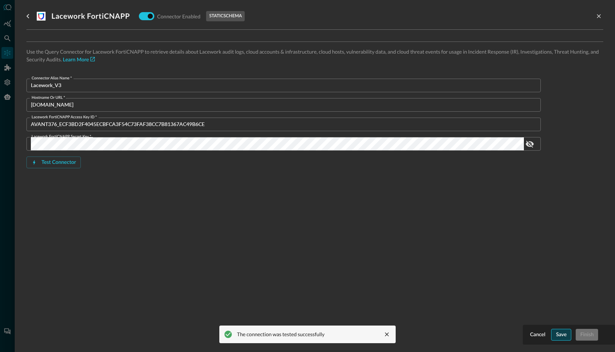
click at [554, 337] on button "Save" at bounding box center [561, 335] width 20 height 12
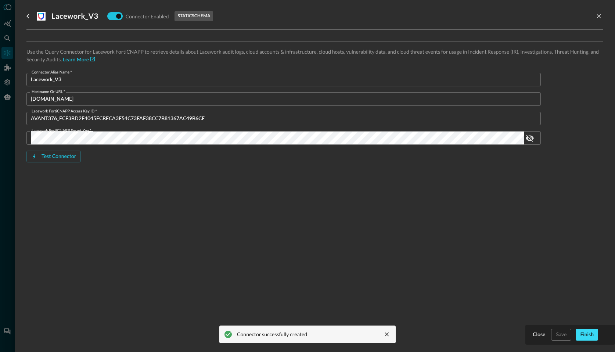
click at [582, 335] on div "Finish" at bounding box center [587, 334] width 14 height 9
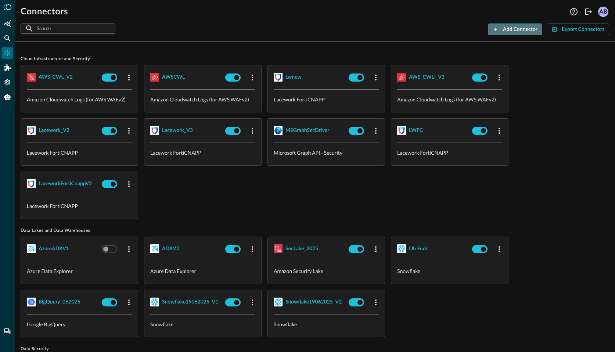
click at [512, 31] on div "Add Connector" at bounding box center [520, 29] width 35 height 9
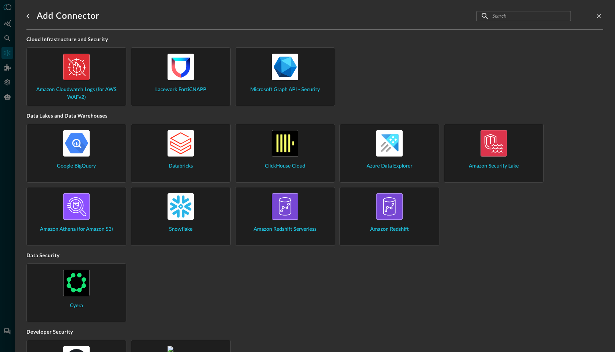
click at [495, 19] on input "text" at bounding box center [523, 16] width 62 height 14
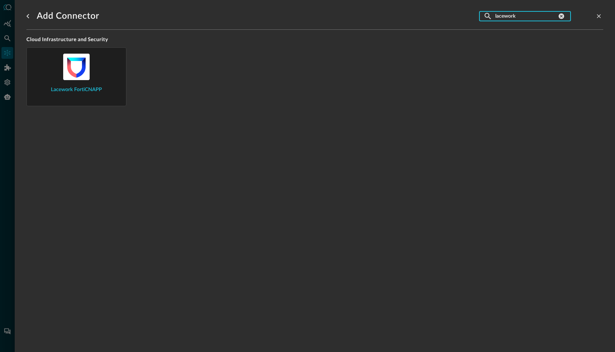
type input "lacework"
click at [78, 91] on span "Lacework FortiCNAPP" at bounding box center [76, 90] width 51 height 8
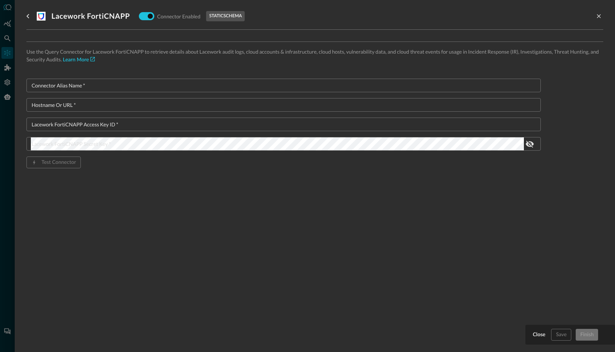
click at [85, 87] on input "Connector Alias Name   *" at bounding box center [286, 86] width 510 height 14
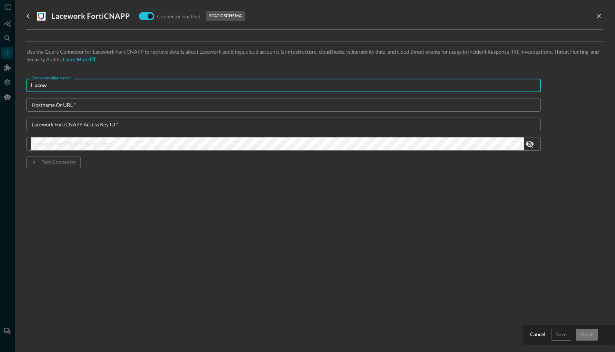
type input "L:ace"
type input "Lacework_v4"
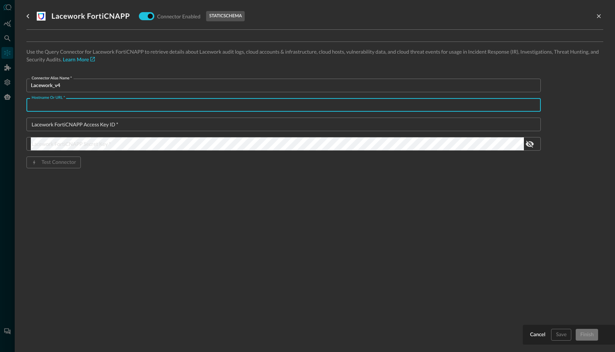
click at [63, 104] on input "Hostname or URL   *" at bounding box center [286, 105] width 510 height 14
type input "avant.lacework.net"
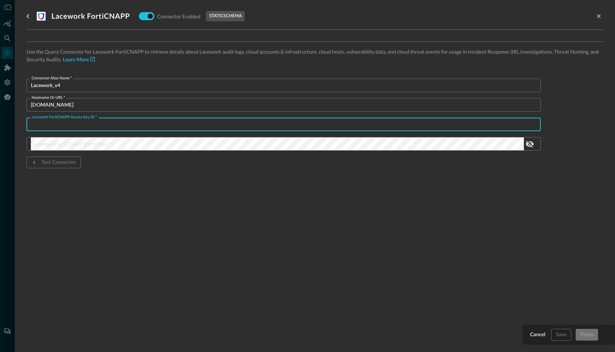
paste input "AVANT376_ECF3BD2F4045ECBFCA3F54C73FAF38CC7B81367AC49B6CE"
type input "AVANT376_ECF3BD2F4045ECBFCA3F54C73FAF38CC7B81367AC49B6CE"
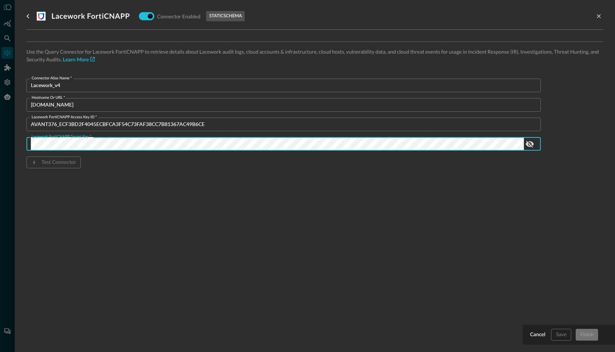
click at [306, 214] on div "Lacework FortiCNAPP Connector Enabled static schema Use the Query Connector for…" at bounding box center [314, 171] width 577 height 343
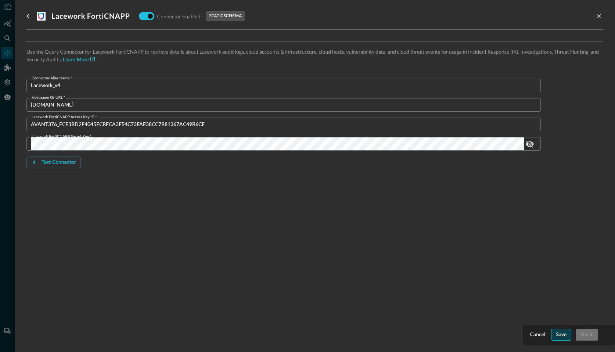
click at [557, 337] on div "Save" at bounding box center [561, 334] width 11 height 9
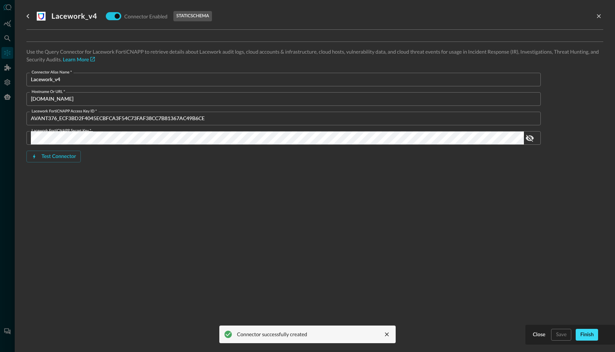
click at [582, 337] on div "Finish" at bounding box center [587, 334] width 14 height 9
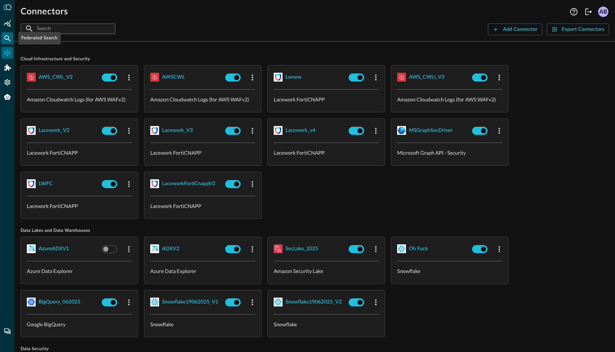
click at [8, 38] on icon "Federated Search" at bounding box center [7, 38] width 6 height 6
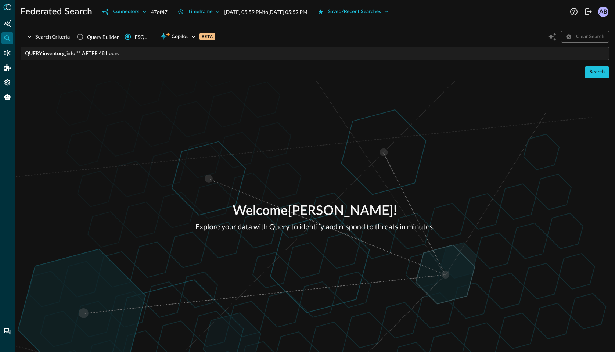
click at [134, 53] on input "QUERY inventory_info.** AFTER 48 hours" at bounding box center [317, 54] width 584 height 14
click at [597, 71] on div "Search" at bounding box center [596, 72] width 15 height 9
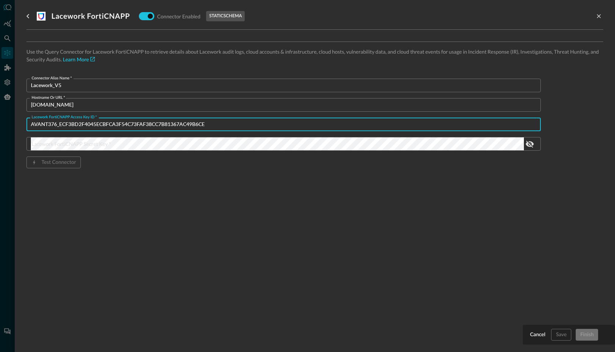
type input "AVANT376_ECF3BD2F4045ECBFCA3F54C73FAF38CC7B81367AC49B6CE"
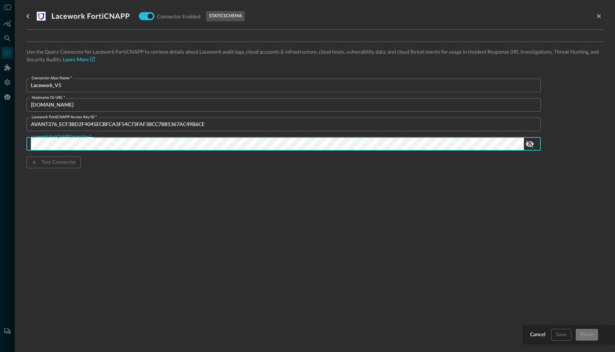
click at [98, 225] on div "Lacework FortiCNAPP Connector Enabled static schema Use the Query Connector for…" at bounding box center [314, 171] width 577 height 343
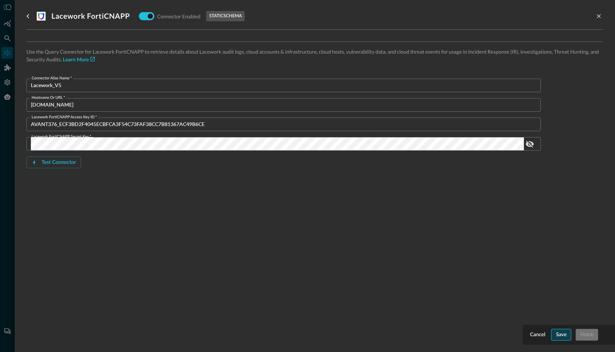
click at [555, 332] on button "Save" at bounding box center [561, 335] width 20 height 12
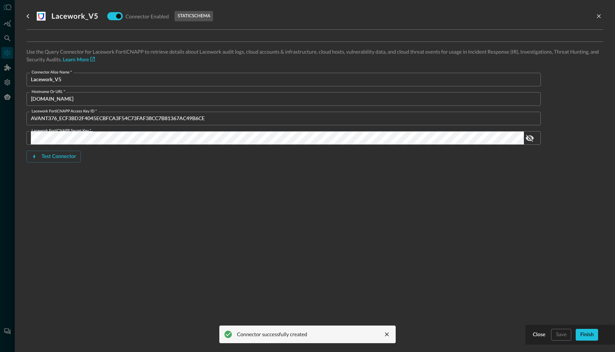
click at [1, 128] on div at bounding box center [307, 176] width 615 height 352
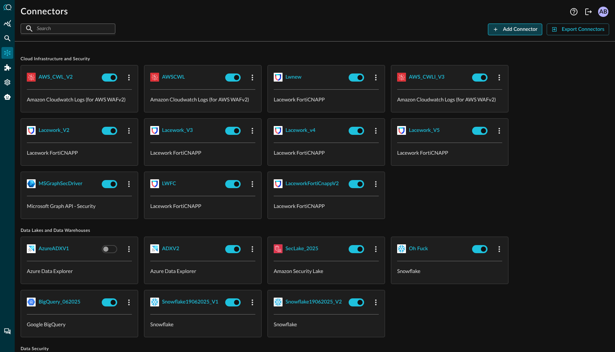
click at [527, 27] on div "Add Connector" at bounding box center [520, 29] width 35 height 9
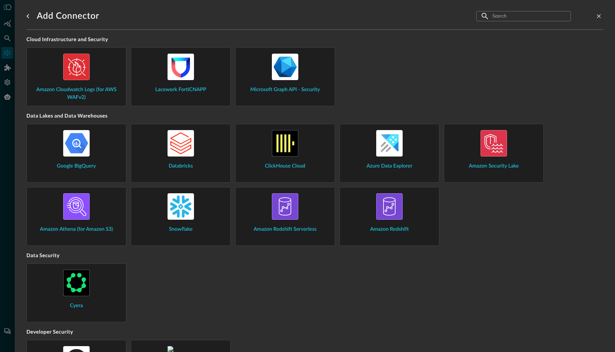
click at [503, 17] on input "text" at bounding box center [523, 16] width 62 height 14
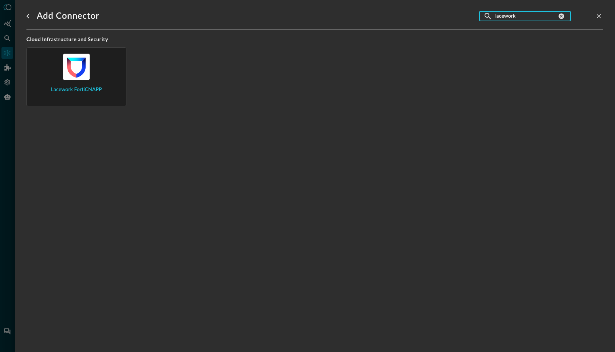
type input "lacework"
click at [76, 83] on div "Lacework FortiCNAPP" at bounding box center [76, 74] width 87 height 40
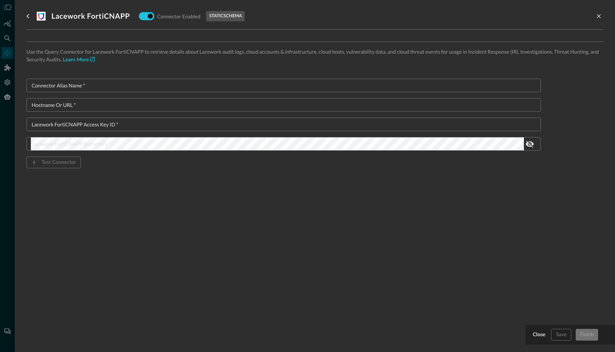
click at [86, 85] on input "Connector Alias Name   *" at bounding box center [286, 86] width 510 height 14
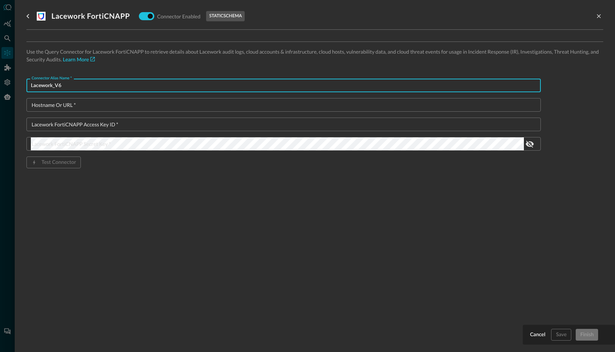
type input "Lacework_V6"
click at [64, 104] on input "Hostname or URL   *" at bounding box center [286, 105] width 510 height 14
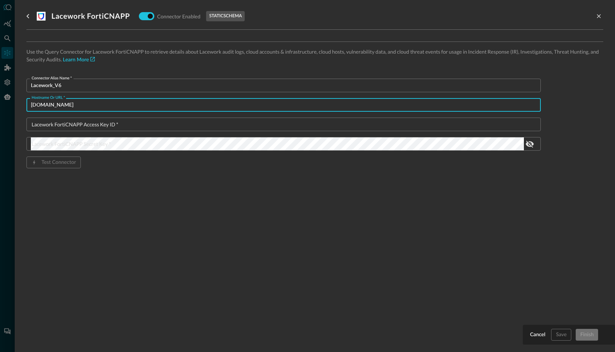
type input "[DOMAIN_NAME]"
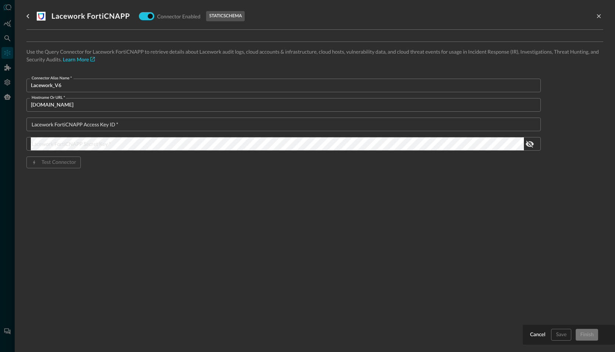
click at [102, 124] on div "Lacework FortiCNAPP Access Key ID   * Lacework FortiCNAPP Access Key ID   *" at bounding box center [283, 125] width 514 height 14
click at [102, 124] on input "Lacework FortiCNAPP Access Key ID   *" at bounding box center [286, 125] width 510 height 14
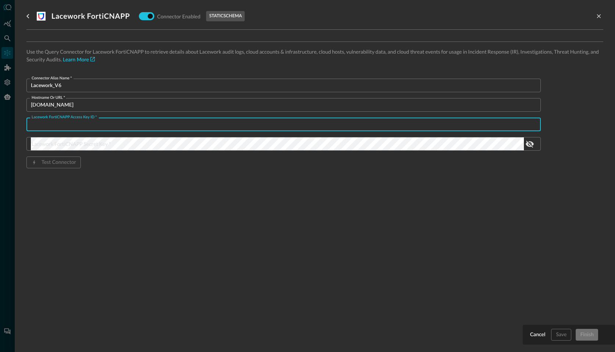
paste input "AVANT376_ECF3BD2F4045ECBFCA3F54C73FAF38CC7B81367AC49B6CE"
type input "AVANT376_ECF3BD2F4045ECBFCA3F54C73FAF38CC7B81367AC49B6CE"
click at [106, 144] on div "Lacework FortiCNAPP Secret Key   * Lacework FortiCNAPP Secret Key   *" at bounding box center [283, 144] width 514 height 14
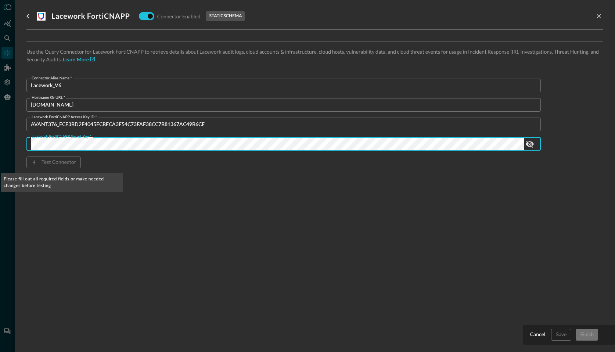
click at [37, 180] on body "Connectors Help Logout AB ​ ​ Add Connector Export Connectors Cloud Infrastruct…" at bounding box center [307, 176] width 615 height 352
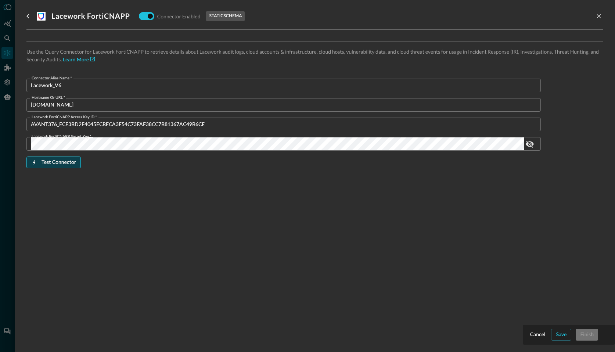
click at [48, 165] on div "Test Connector" at bounding box center [58, 162] width 35 height 9
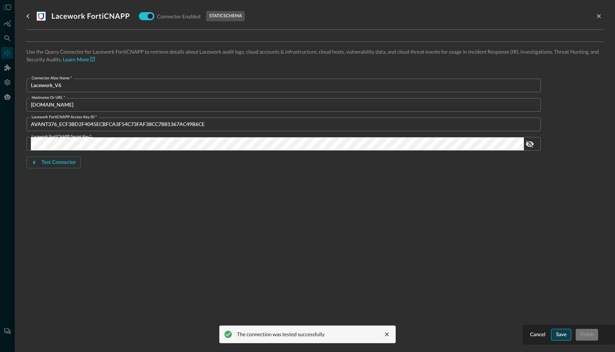
click at [567, 339] on button "Save" at bounding box center [561, 335] width 20 height 12
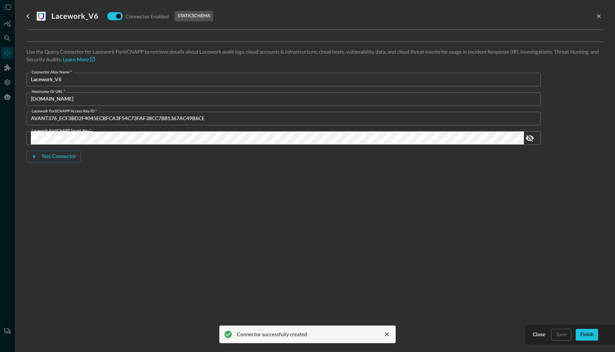
click at [10, 55] on div at bounding box center [307, 176] width 615 height 352
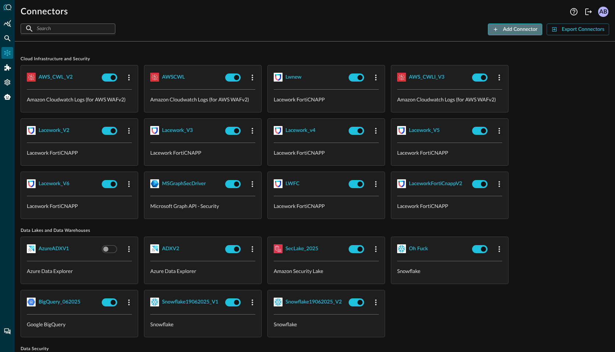
click at [519, 30] on div "Add Connector" at bounding box center [520, 29] width 35 height 9
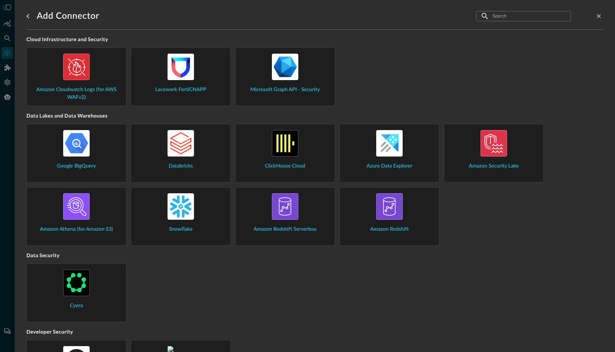
click at [493, 18] on input "text" at bounding box center [523, 16] width 62 height 14
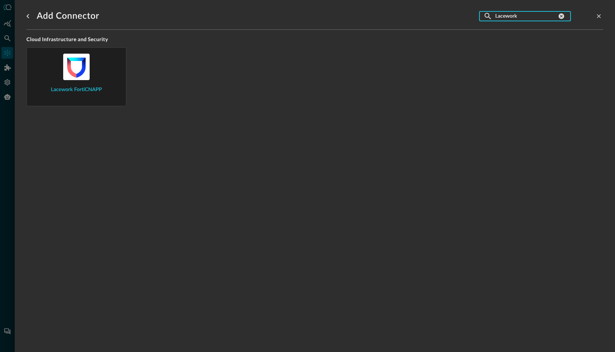
type input "Lacework"
click at [114, 77] on div "Lacework FortiCNAPP" at bounding box center [76, 74] width 87 height 40
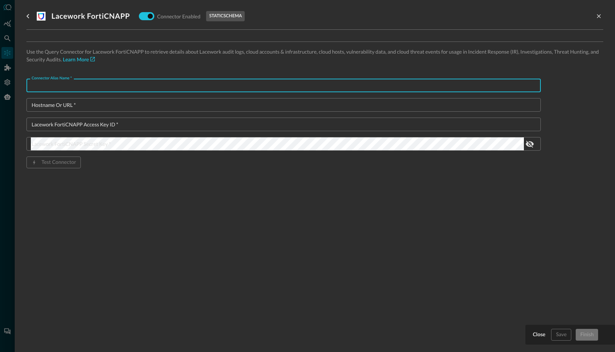
click at [73, 87] on input "Connector Alias Name   *" at bounding box center [286, 86] width 510 height 14
type input "Lacework_V7"
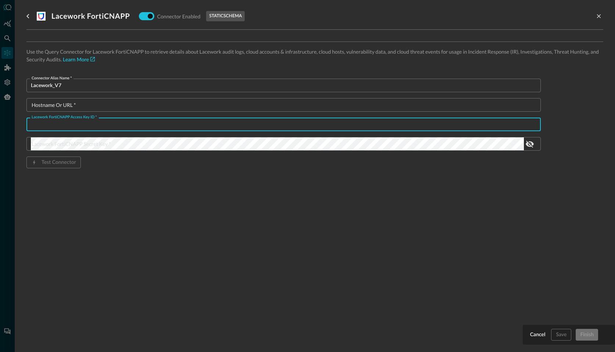
click at [87, 119] on div "Lacework FortiCNAPP Access Key ID   * Lacework FortiCNAPP Access Key ID   *" at bounding box center [283, 125] width 514 height 14
paste input "AVANT376_ECF3BD2F4045ECBFCA3F54C73FAF38CC7B81367AC49B6CE"
type input "AVANT376_ECF3BD2F4045ECBFCA3F54C73FAF38CC7B81367AC49B6CE"
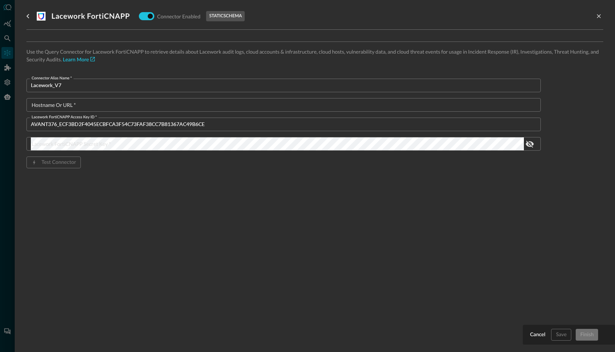
click at [109, 147] on div "Lacework FortiCNAPP Secret Key   * Lacework FortiCNAPP Secret Key   *" at bounding box center [283, 144] width 514 height 14
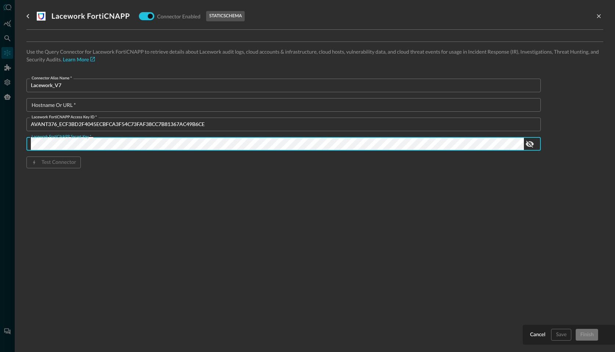
click at [84, 102] on input "Hostname or URL   *" at bounding box center [286, 105] width 510 height 14
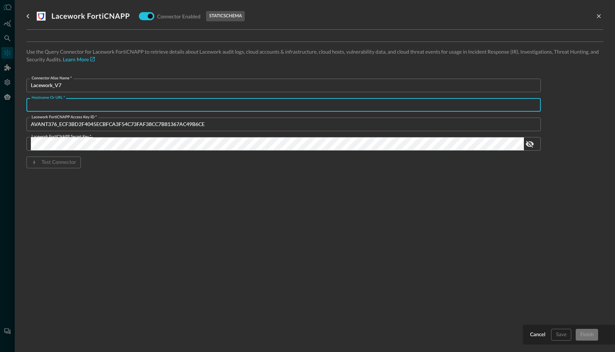
paste input "[DOMAIN_NAME]"
type input "[DOMAIN_NAME]"
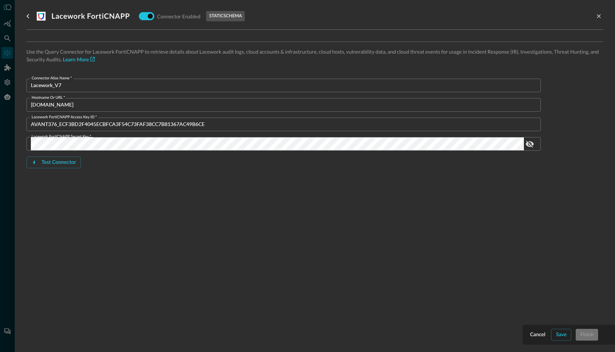
click at [118, 179] on div "Connector Alias Name   * Lacework_V7 Connector Alias Name   * Hostname or URL  …" at bounding box center [283, 135] width 514 height 113
click at [61, 160] on div "Test Connector" at bounding box center [58, 162] width 35 height 9
click at [64, 162] on div "Test Connector" at bounding box center [58, 162] width 35 height 9
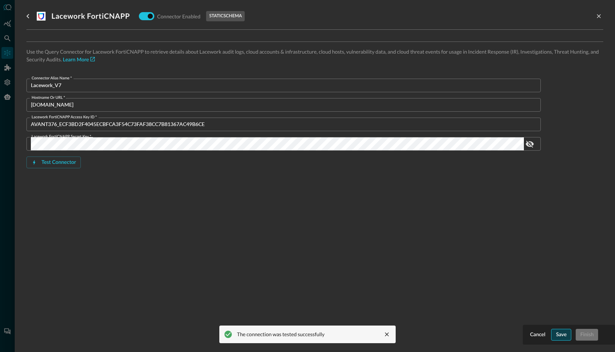
click at [555, 332] on button "Save" at bounding box center [561, 335] width 20 height 12
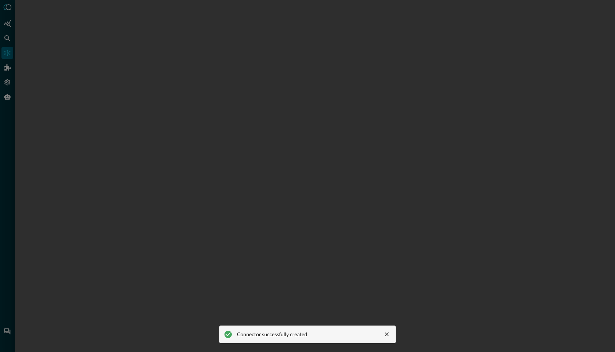
click at [3, 173] on div at bounding box center [307, 176] width 615 height 352
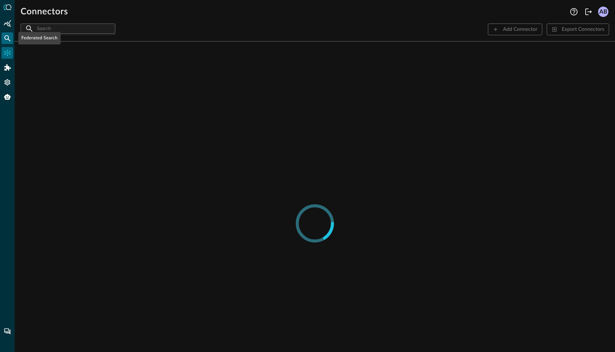
click at [6, 36] on icon "Federated Search" at bounding box center [7, 38] width 6 height 6
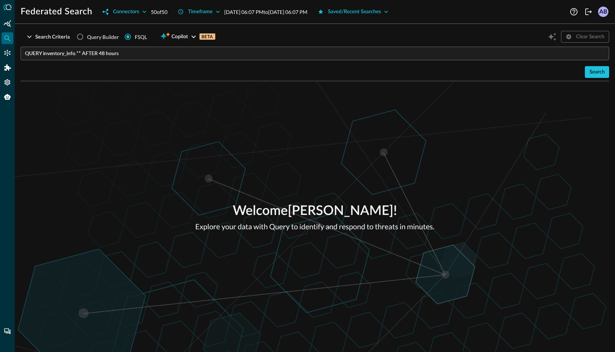
click at [173, 56] on input "QUERY inventory_info.** AFTER 48 hours" at bounding box center [317, 54] width 584 height 14
click at [591, 73] on div "Search" at bounding box center [596, 72] width 15 height 9
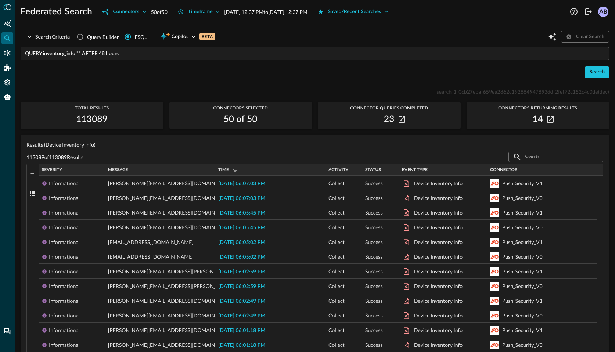
click at [83, 119] on h2 "113089" at bounding box center [92, 119] width 32 height 12
click at [88, 120] on h2 "113089" at bounding box center [92, 119] width 32 height 12
click at [159, 89] on div "search_1_0cb27eba_659ea2862c192884947893dd_2fef72c152c4c0de (dev)" at bounding box center [315, 91] width 588 height 9
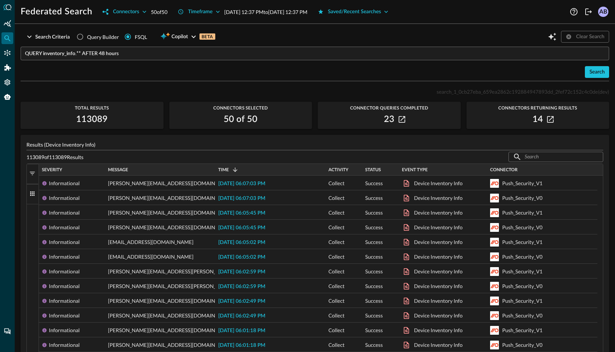
click at [95, 120] on h2 "113089" at bounding box center [92, 119] width 32 height 12
